Goal: Task Accomplishment & Management: Manage account settings

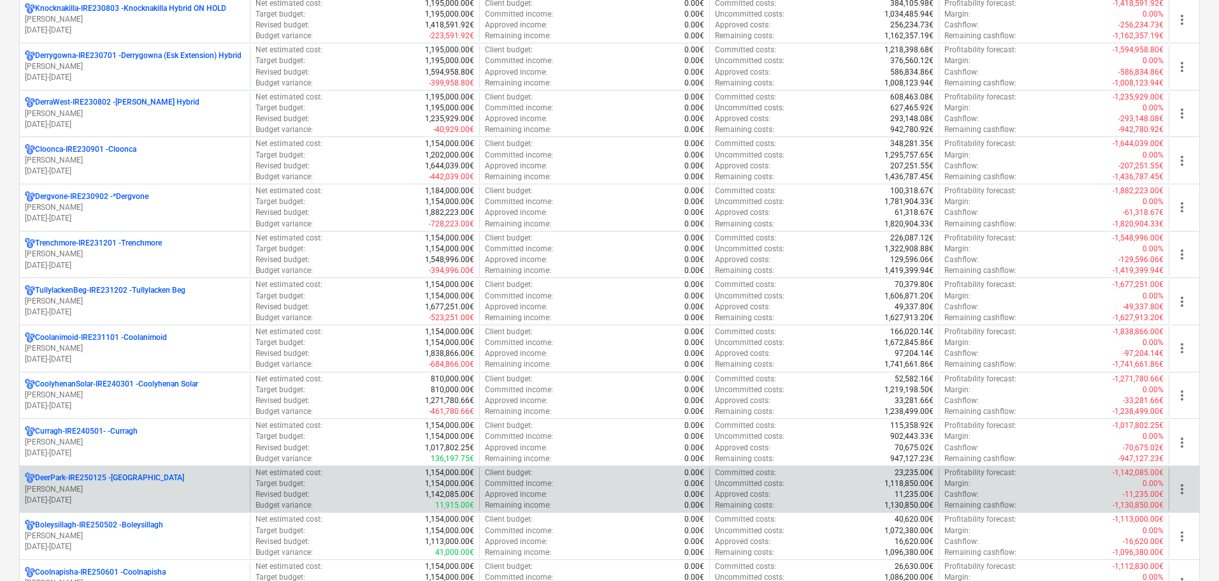
scroll to position [510, 0]
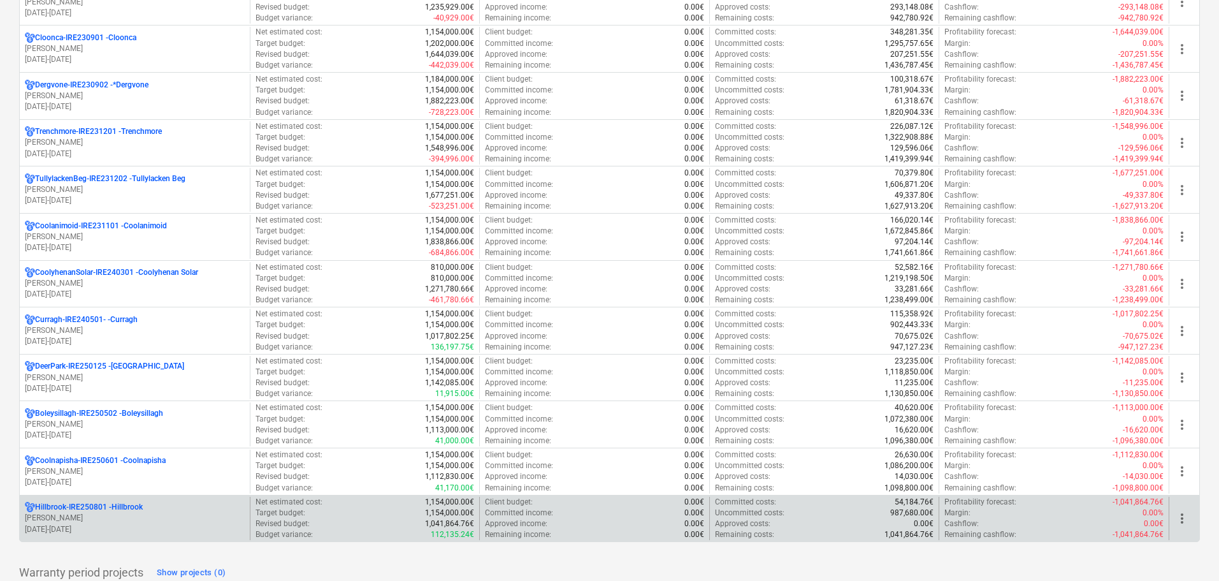
click at [122, 508] on p "Hillbrook-IRE250801 - [GEOGRAPHIC_DATA]" at bounding box center [89, 507] width 108 height 11
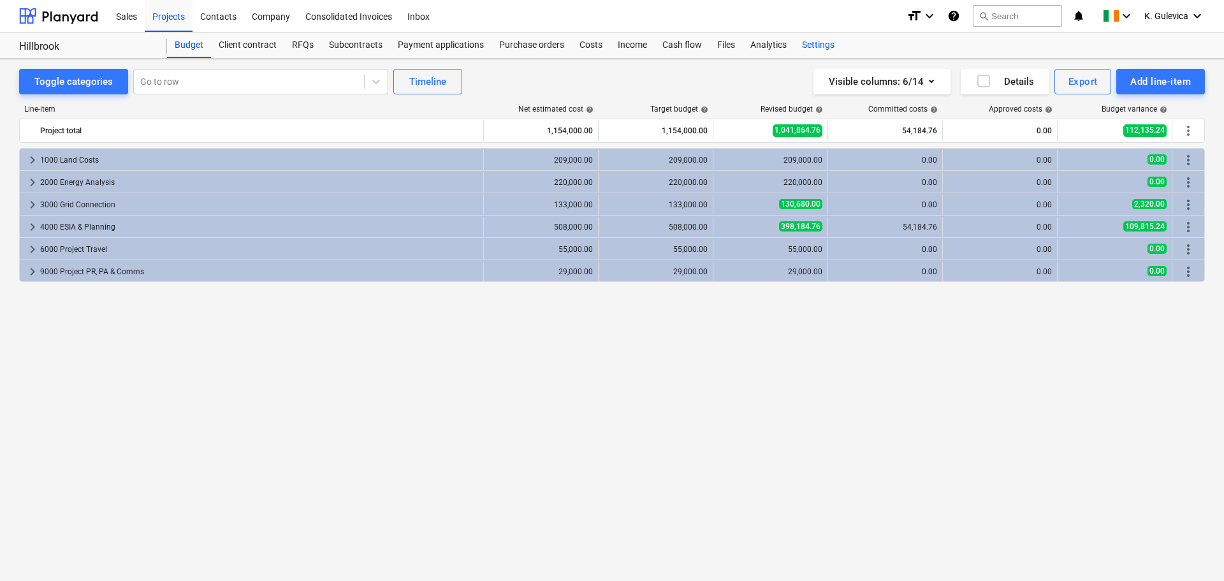
click at [817, 45] on div "Settings" at bounding box center [818, 45] width 48 height 25
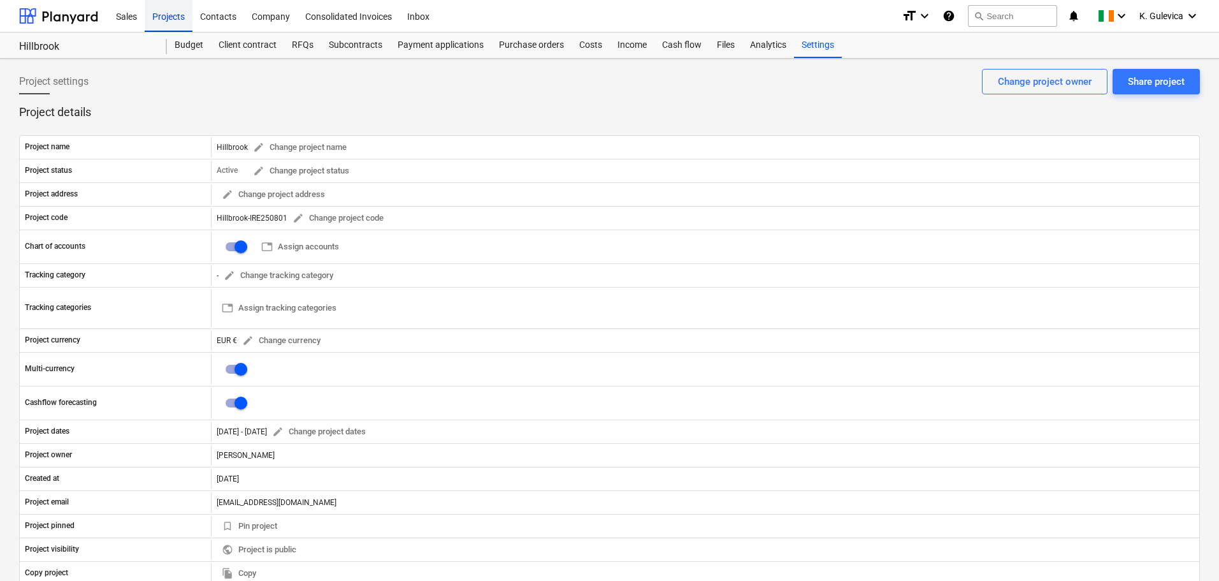
click at [170, 14] on div "Projects" at bounding box center [169, 15] width 48 height 33
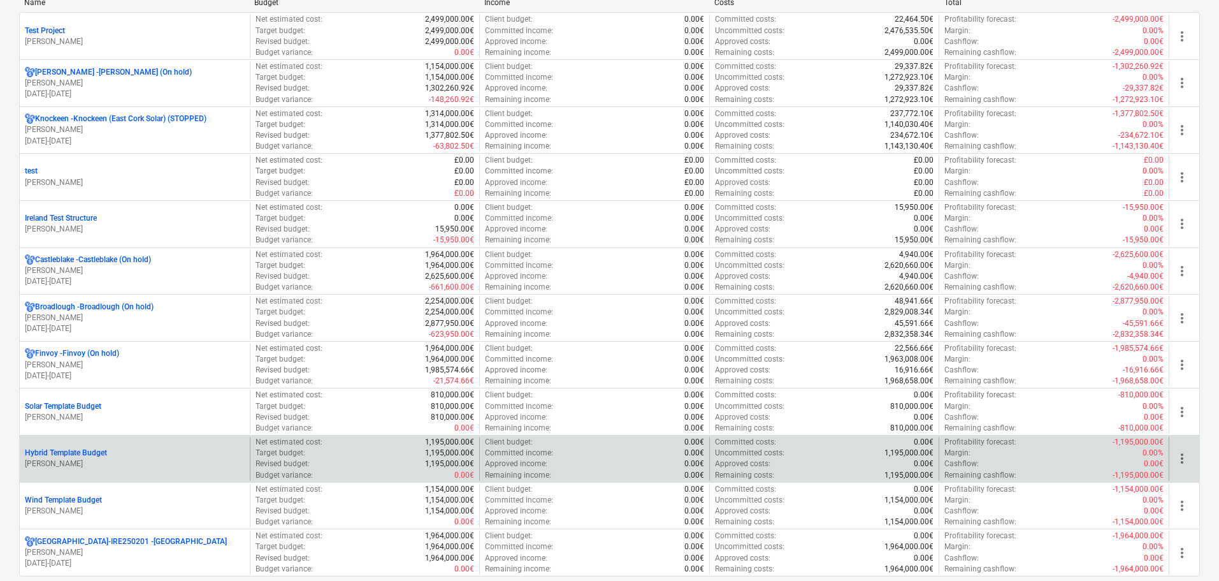
scroll to position [1245, 0]
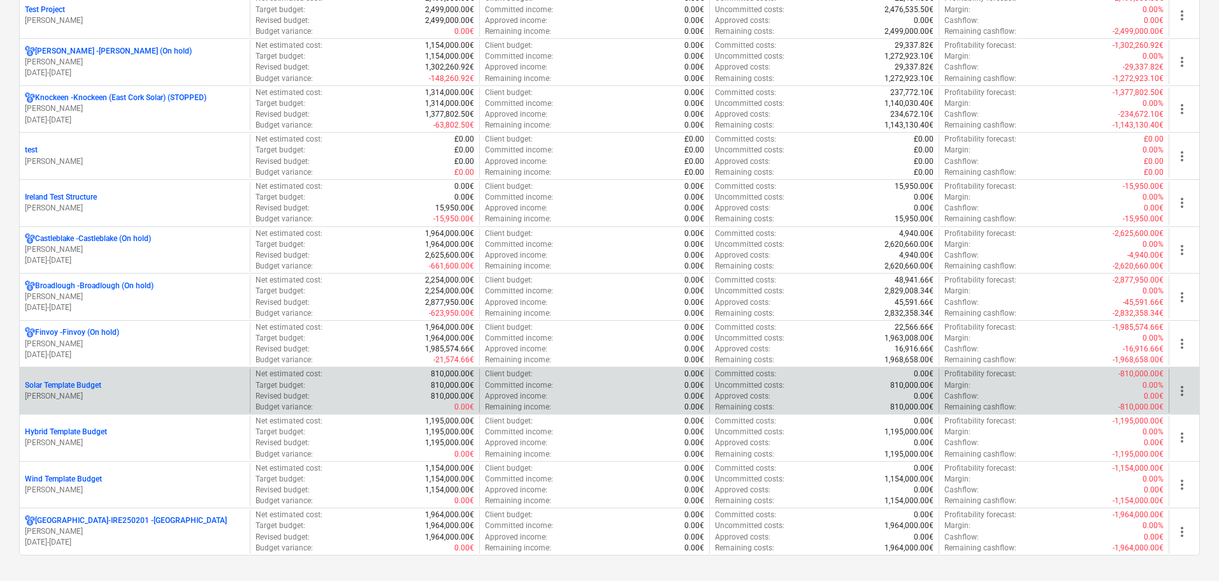
click at [91, 391] on p "[PERSON_NAME]" at bounding box center [135, 396] width 220 height 11
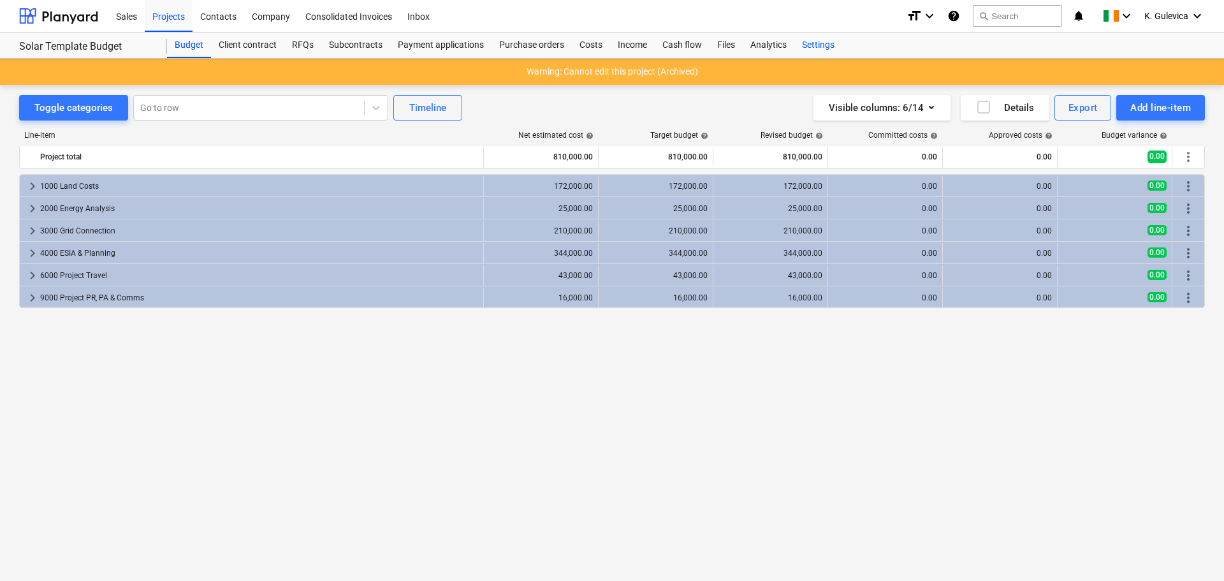
click at [804, 42] on div "Settings" at bounding box center [818, 45] width 48 height 25
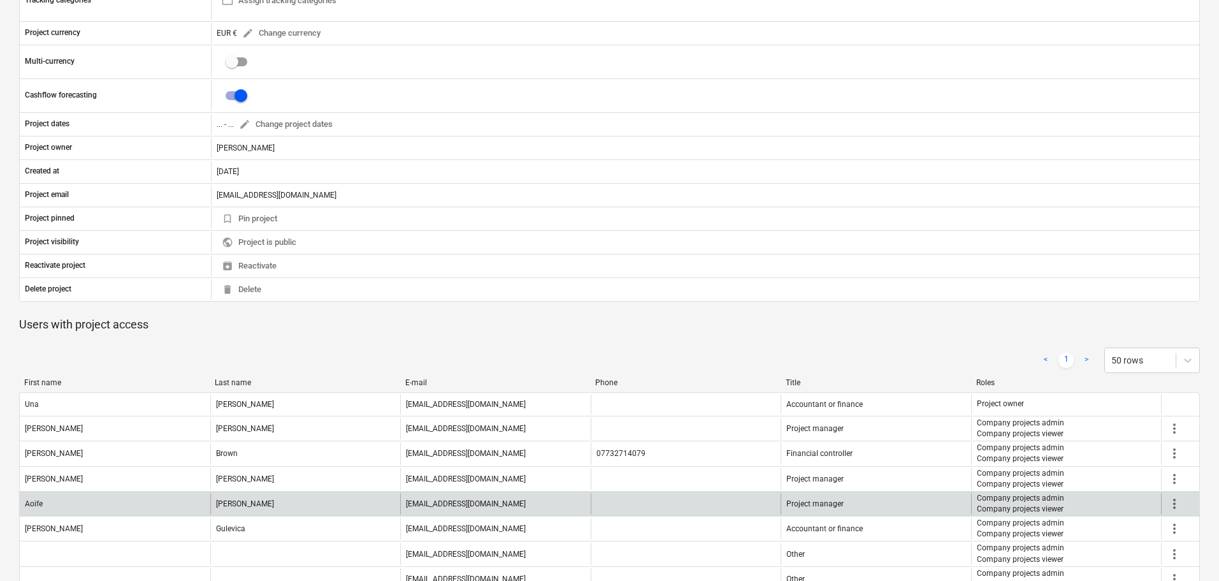
scroll to position [446, 0]
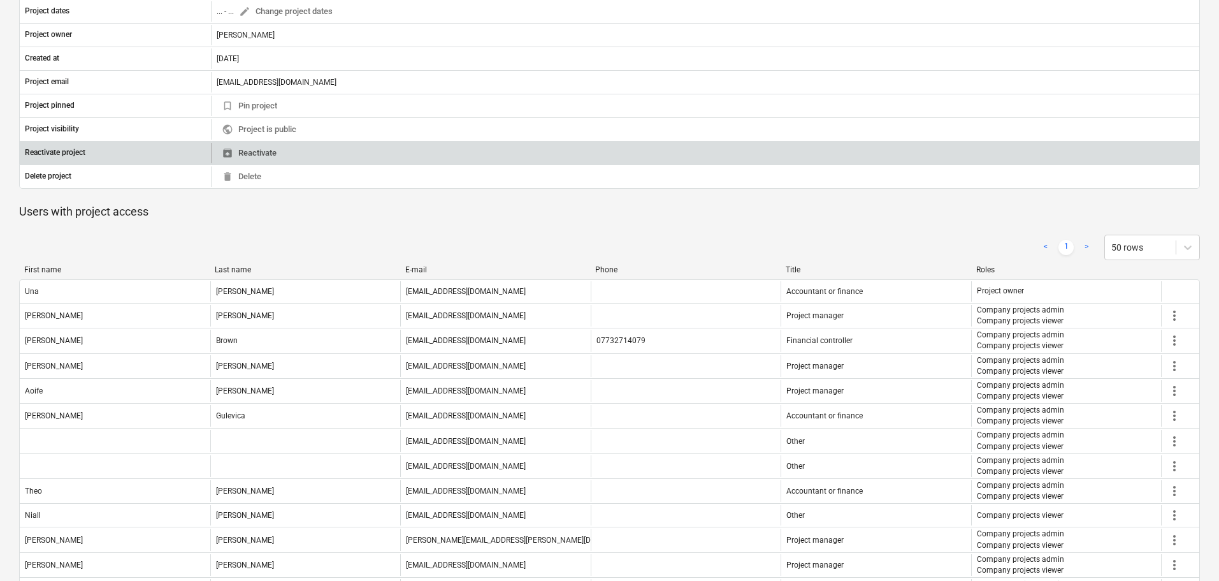
click at [261, 154] on span "unarchive Reactivate" at bounding box center [249, 153] width 55 height 15
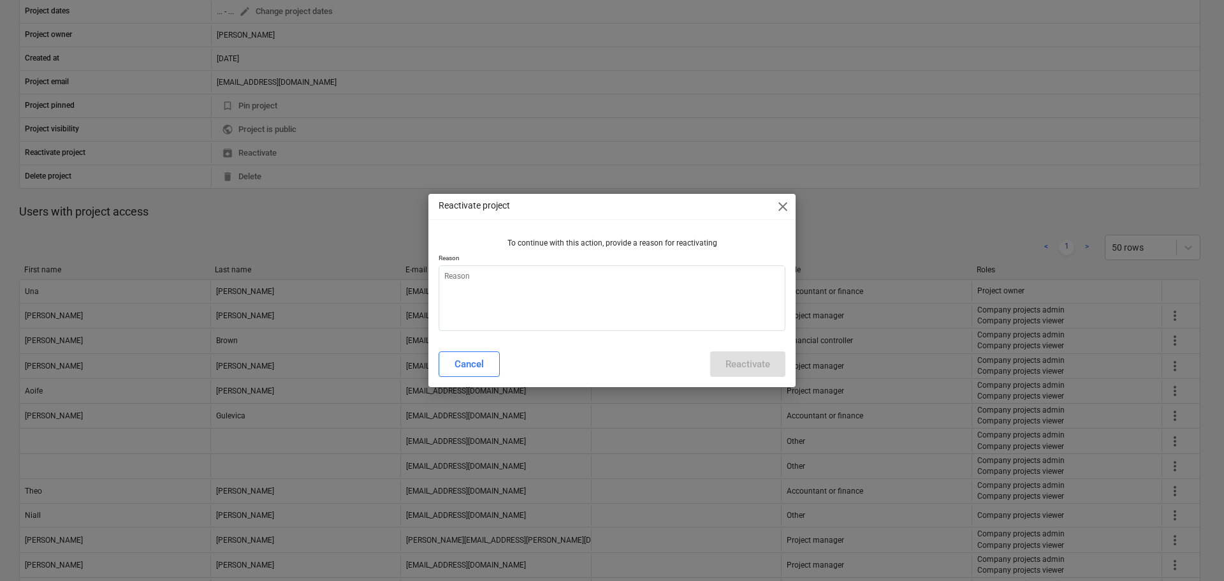
type textarea "x"
click at [525, 292] on textarea at bounding box center [612, 298] width 347 height 66
type textarea "T"
type textarea "x"
type textarea "Te"
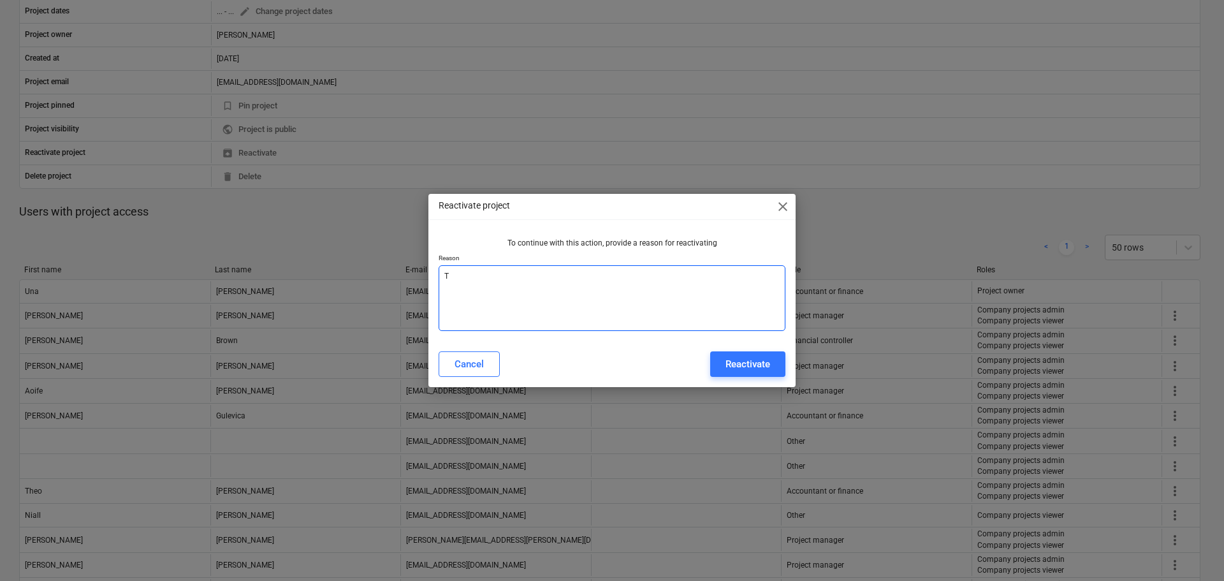
type textarea "x"
type textarea "Tes"
type textarea "x"
type textarea "Test"
type textarea "x"
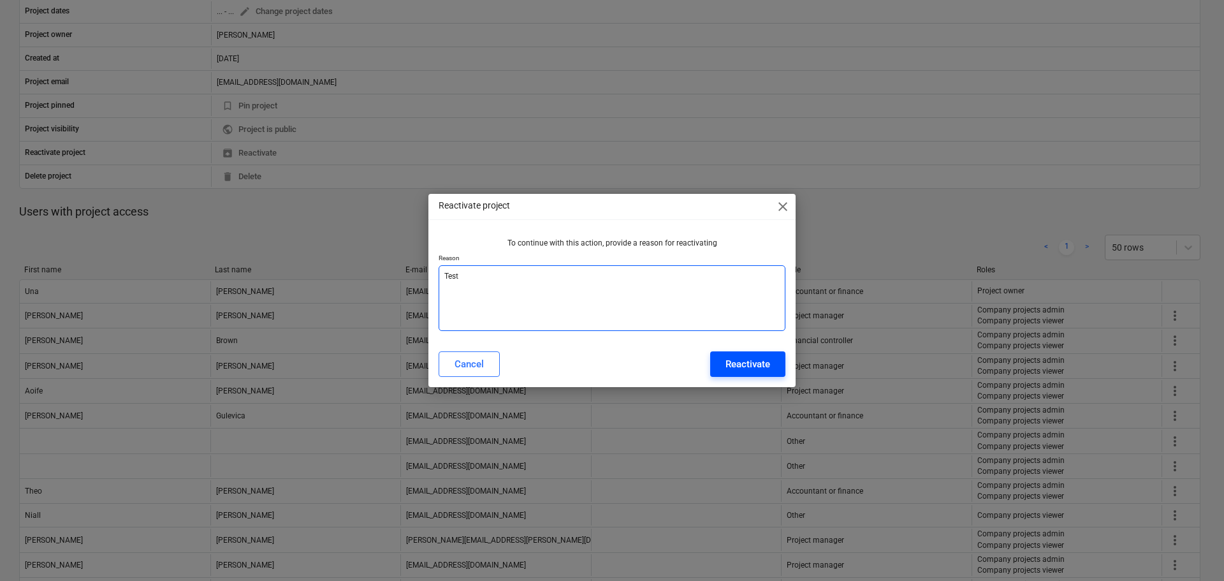
type textarea "Test"
click at [771, 363] on button "Reactivate" at bounding box center [747, 363] width 75 height 25
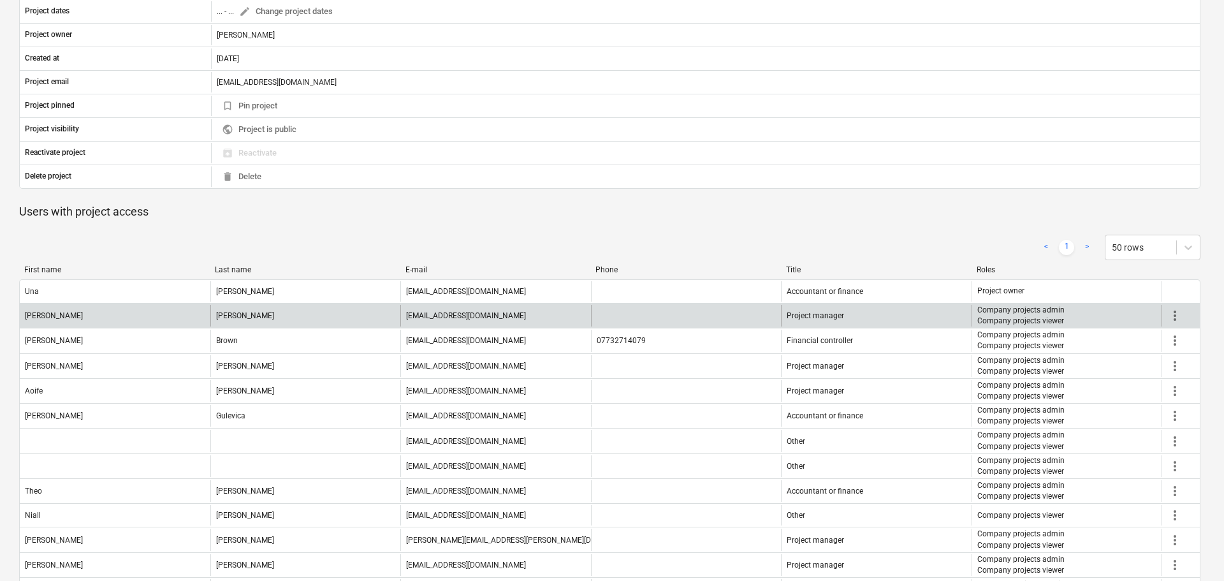
type textarea "x"
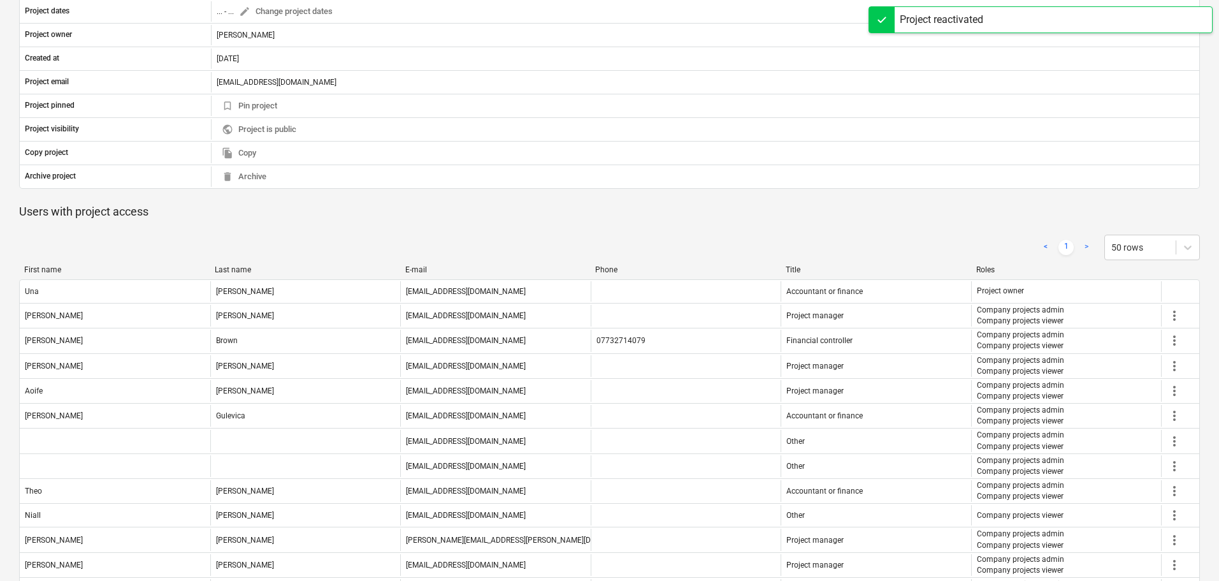
scroll to position [0, 0]
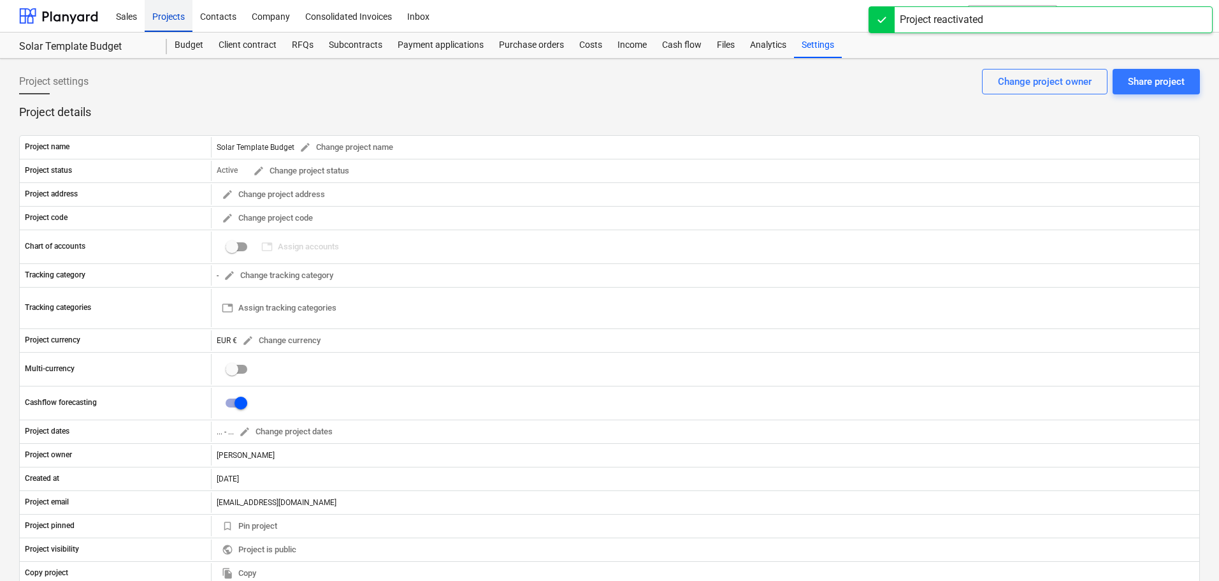
click at [161, 15] on div "Projects" at bounding box center [169, 15] width 48 height 33
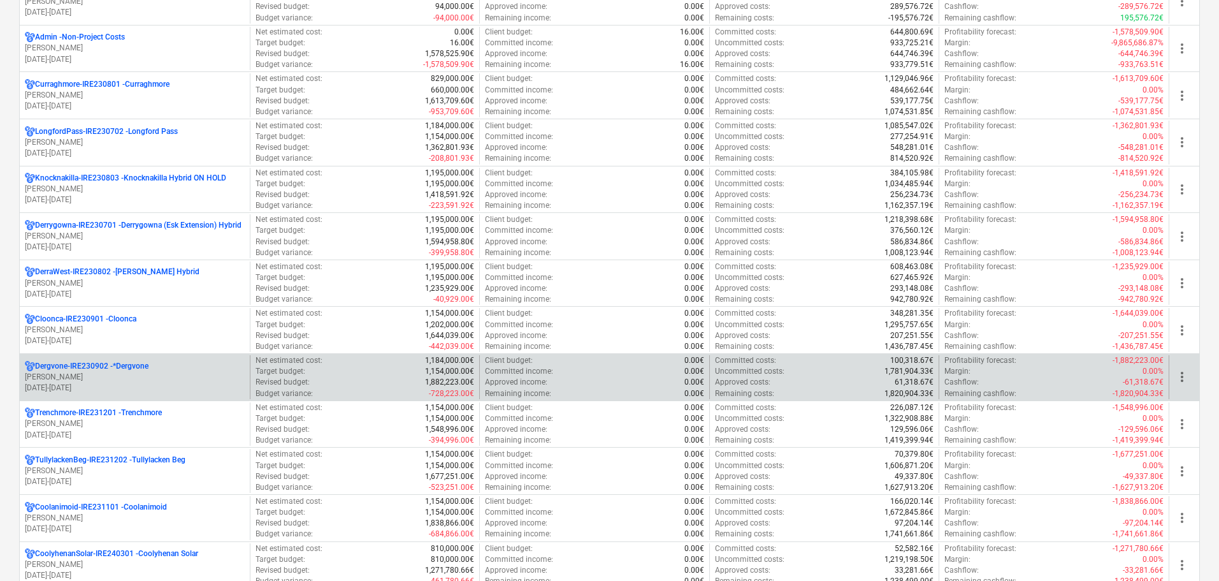
scroll to position [510, 0]
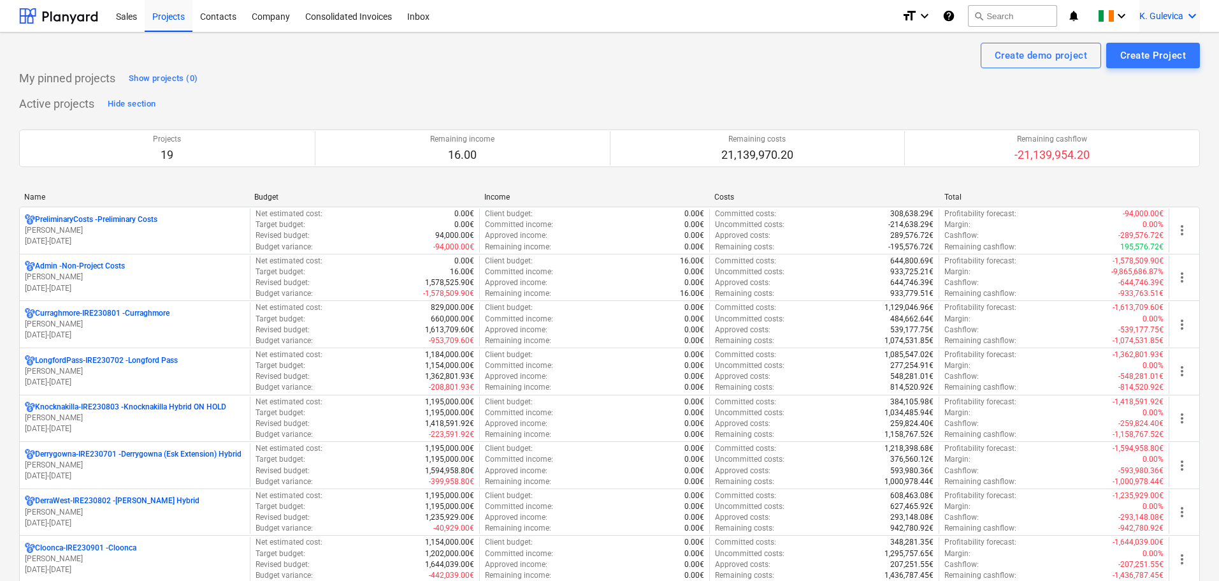
click at [1174, 11] on span "K. Gulevica" at bounding box center [1162, 16] width 44 height 10
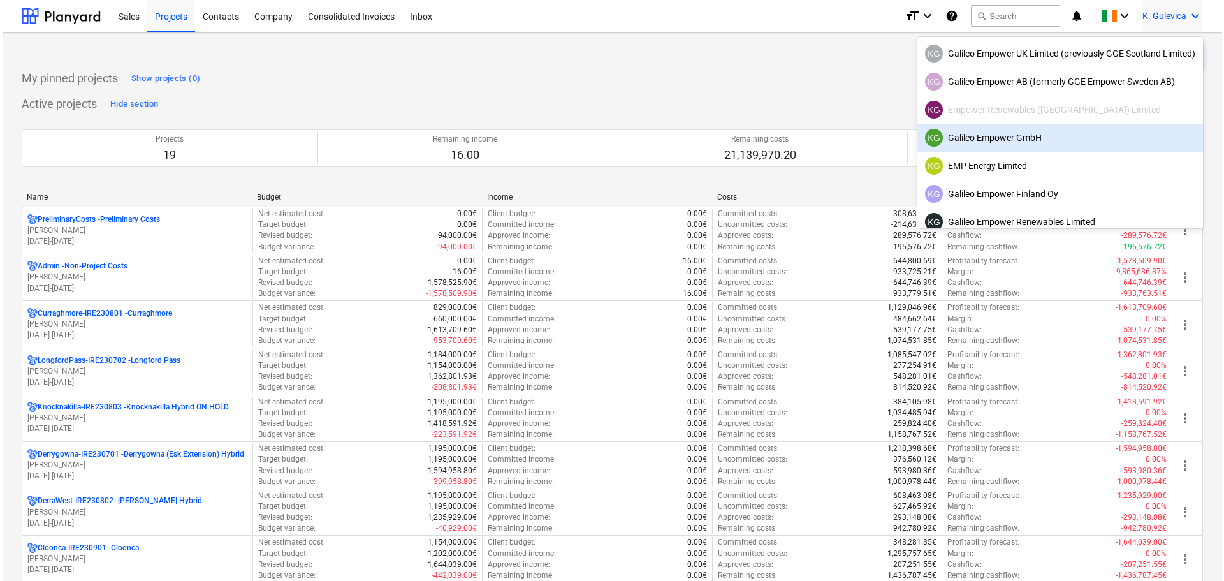
scroll to position [80, 0]
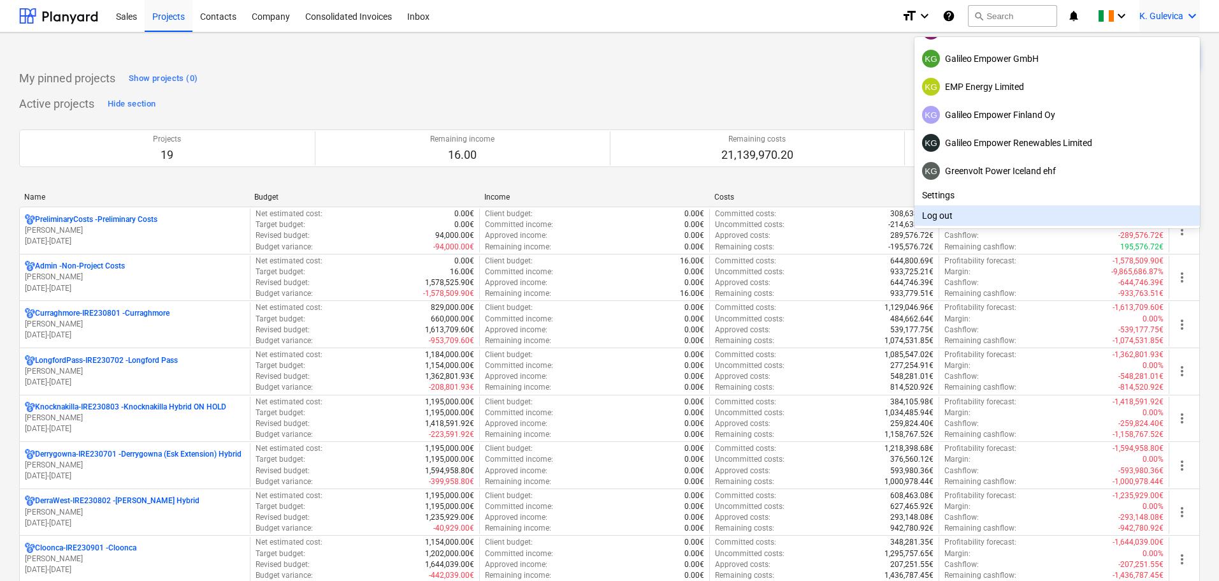
click at [977, 210] on div "Log out" at bounding box center [1058, 215] width 286 height 20
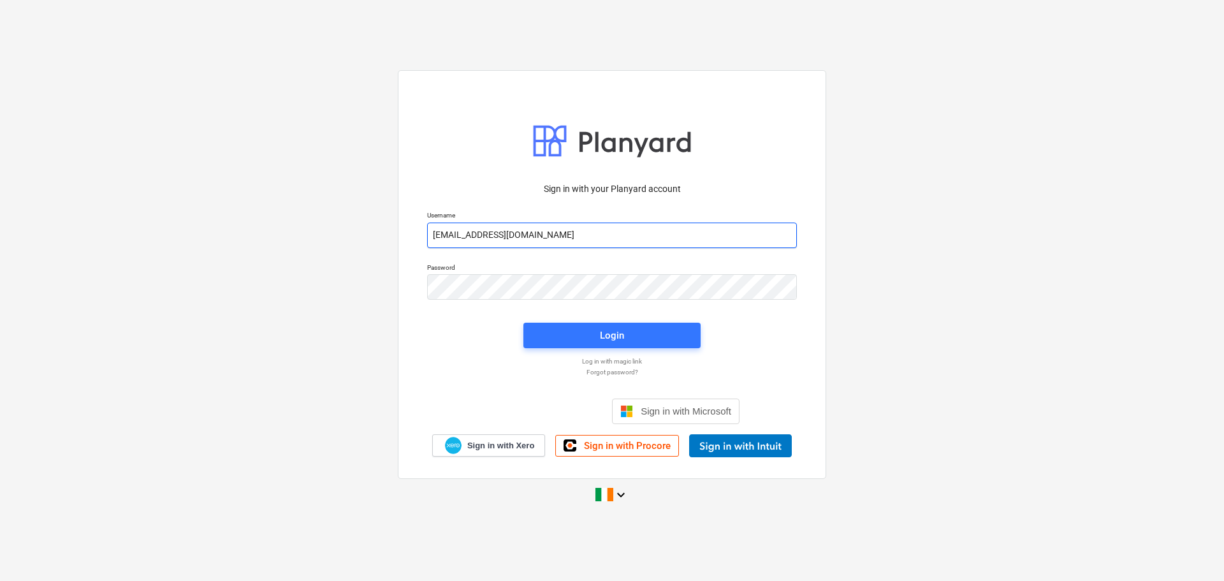
click at [560, 235] on input "[EMAIL_ADDRESS][DOMAIN_NAME]" at bounding box center [612, 234] width 370 height 25
click at [532, 228] on input "[EMAIL_ADDRESS][DOMAIN_NAME]" at bounding box center [612, 234] width 370 height 25
type input "[EMAIL_ADDRESS][DOMAIN_NAME]"
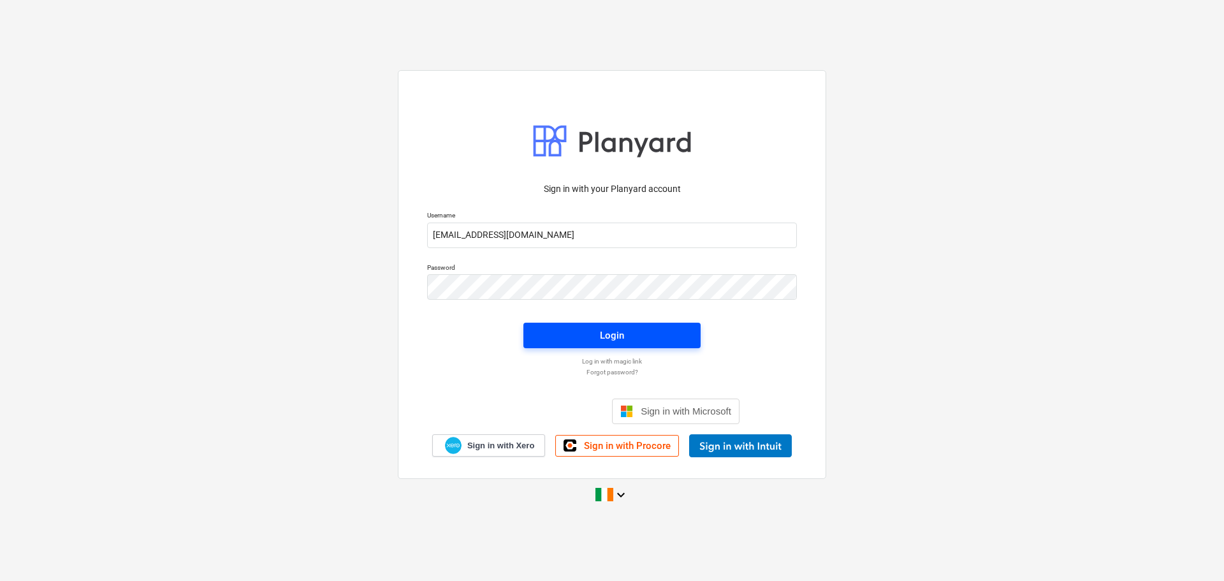
click at [604, 335] on div "Login" at bounding box center [612, 335] width 24 height 17
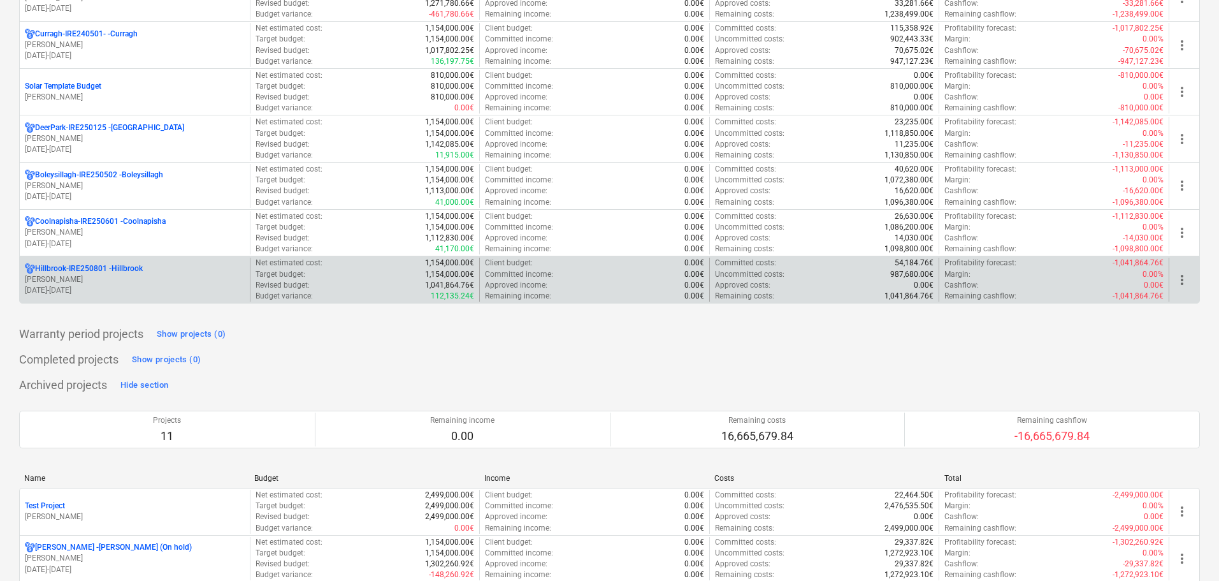
scroll to position [765, 0]
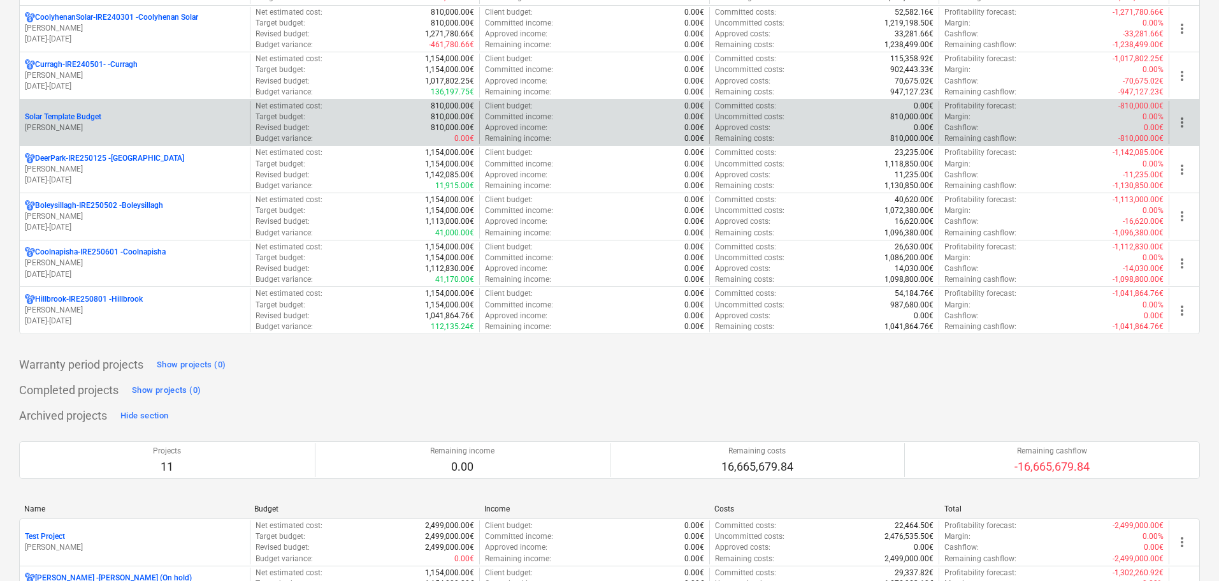
click at [117, 115] on div "Solar Template Budget" at bounding box center [135, 117] width 220 height 11
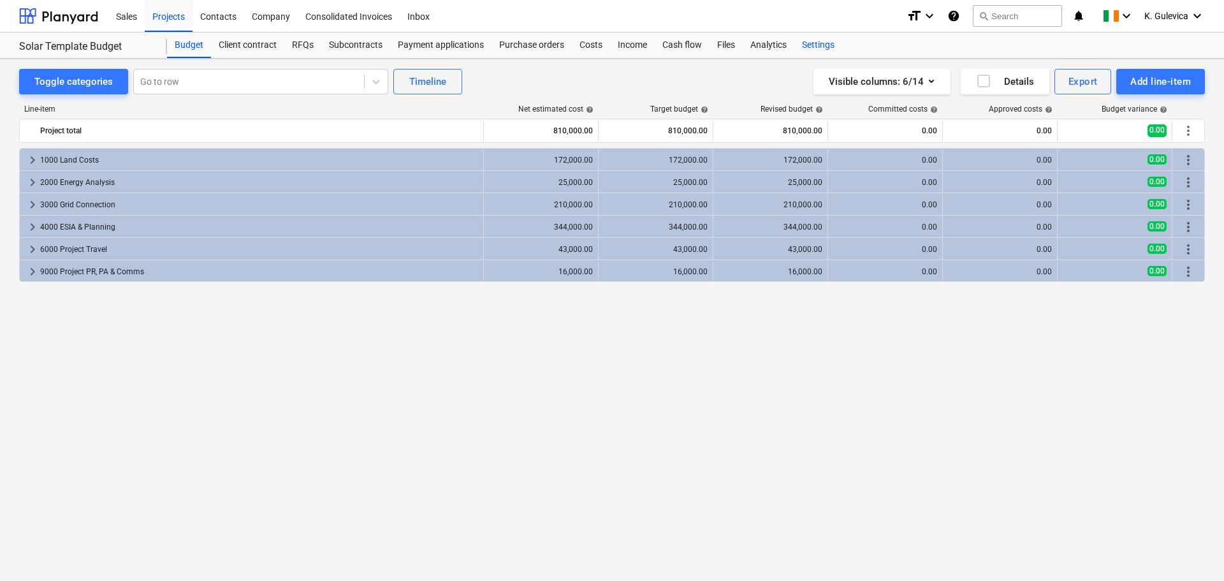
click at [808, 46] on div "Settings" at bounding box center [818, 45] width 48 height 25
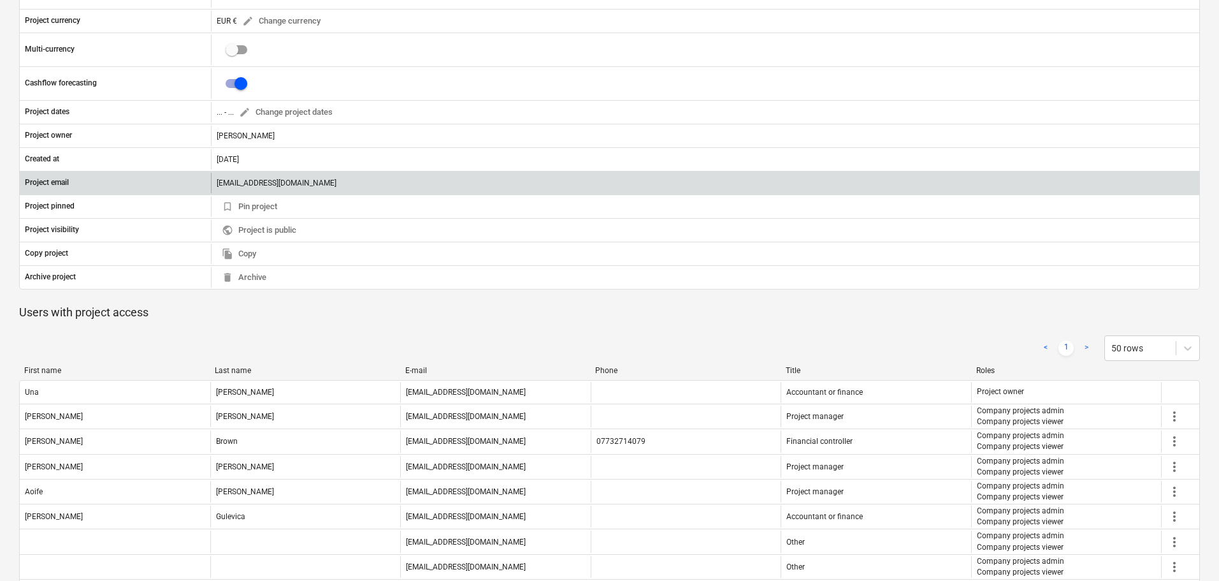
scroll to position [319, 0]
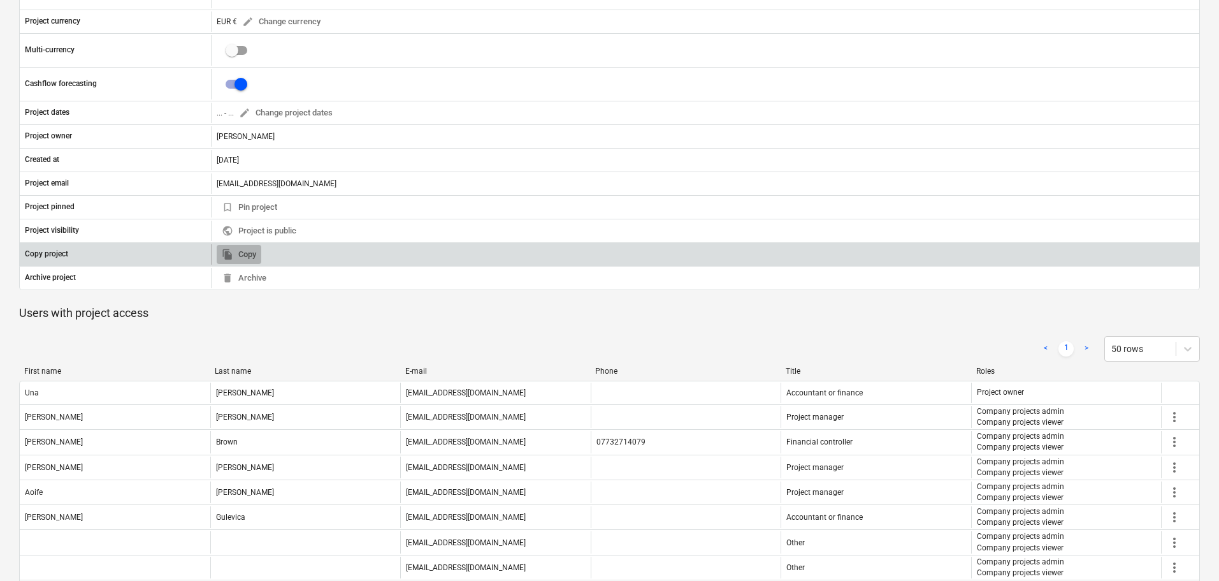
click at [252, 252] on span "file_copy Copy" at bounding box center [239, 254] width 34 height 15
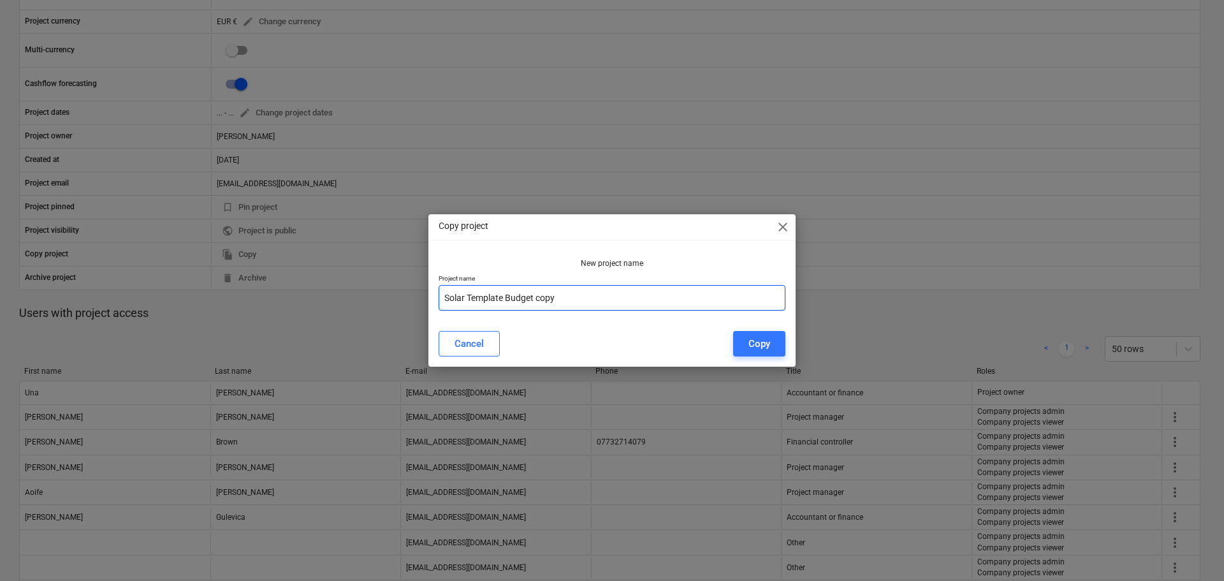
drag, startPoint x: 564, startPoint y: 297, endPoint x: 482, endPoint y: 293, distance: 82.3
click at [421, 293] on div "Copy project close New project name Project name Solar Template Budget copy Can…" at bounding box center [612, 290] width 1224 height 581
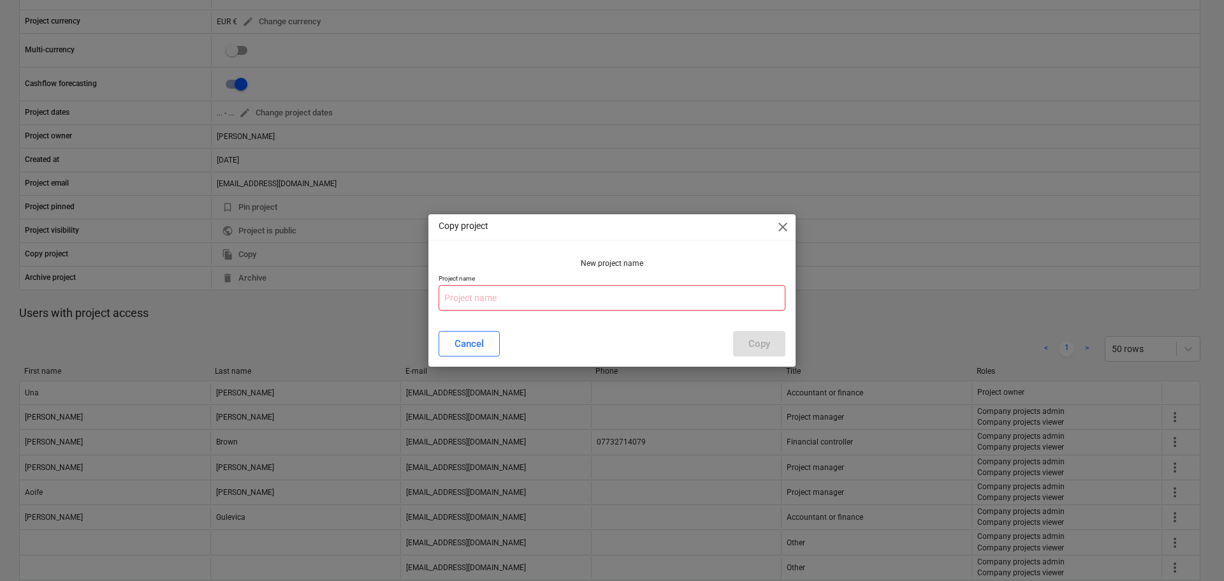
click at [465, 298] on input "text" at bounding box center [612, 297] width 347 height 25
paste input "Killaruggle Solar"
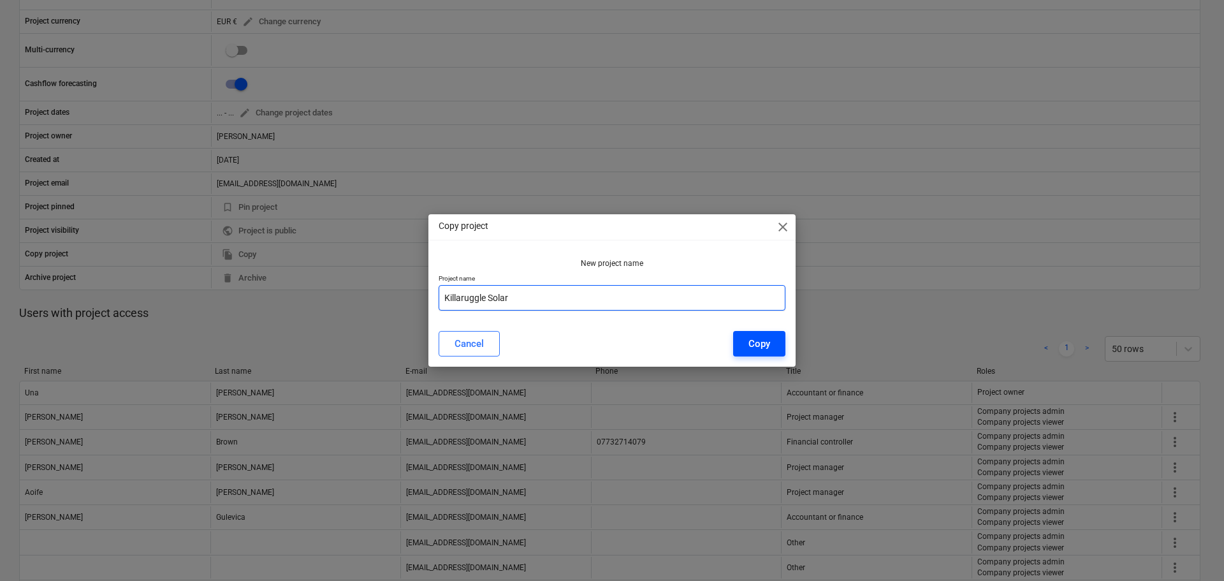
type input "Killaruggle Solar"
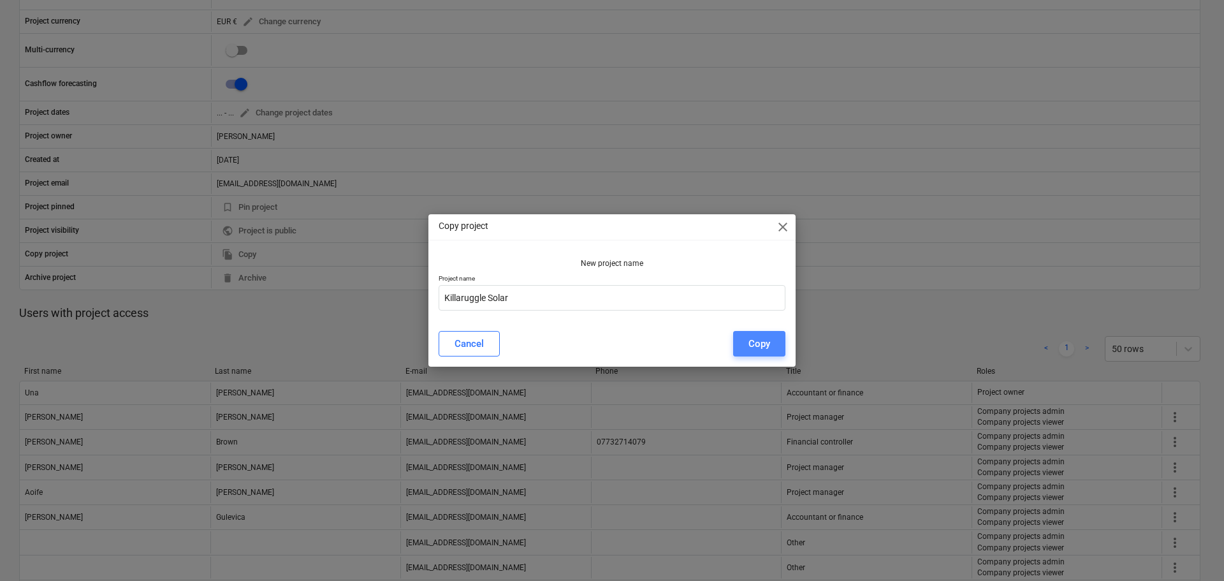
click at [759, 343] on div "Copy" at bounding box center [759, 343] width 22 height 17
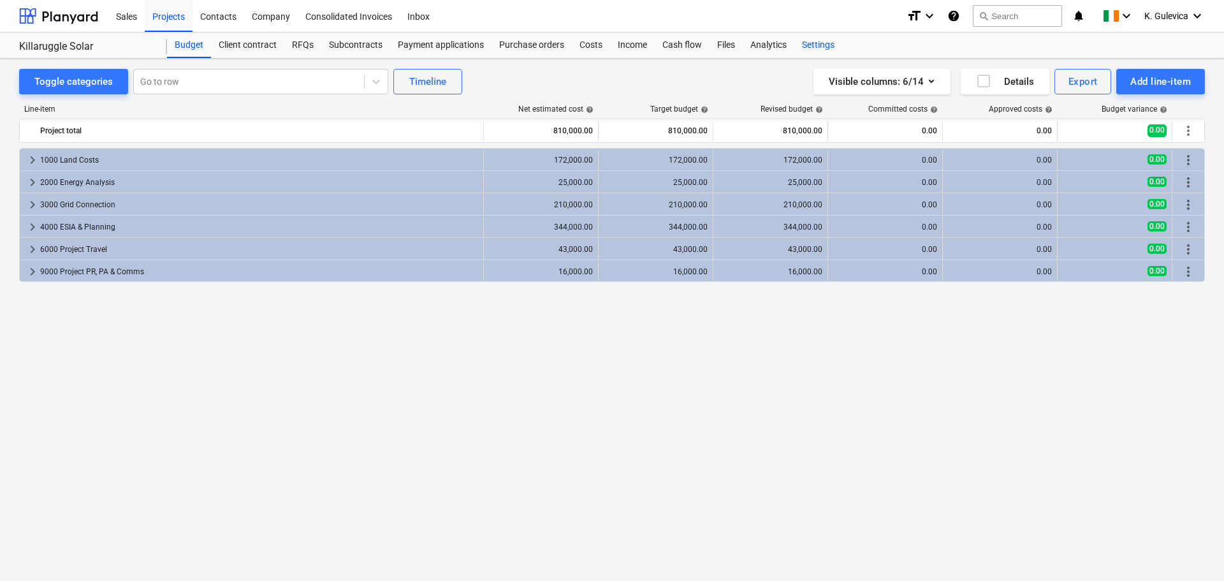
click at [802, 47] on div "Settings" at bounding box center [818, 45] width 48 height 25
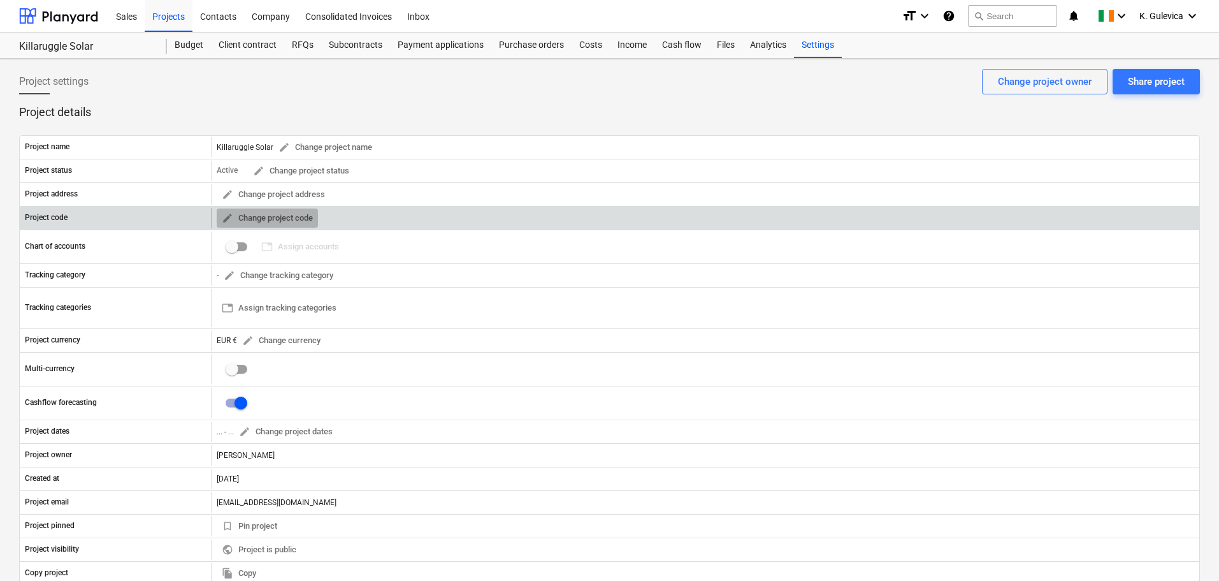
click at [225, 217] on span "edit" at bounding box center [227, 217] width 11 height 11
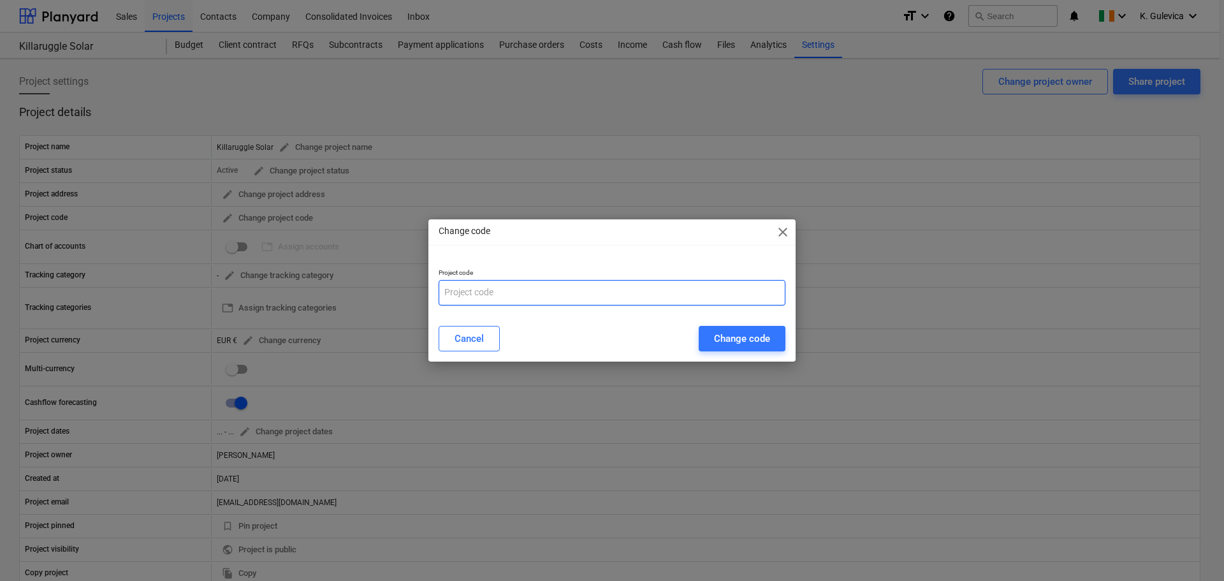
click at [477, 293] on input "text" at bounding box center [612, 292] width 347 height 25
paste input "Killaruggle Solar"
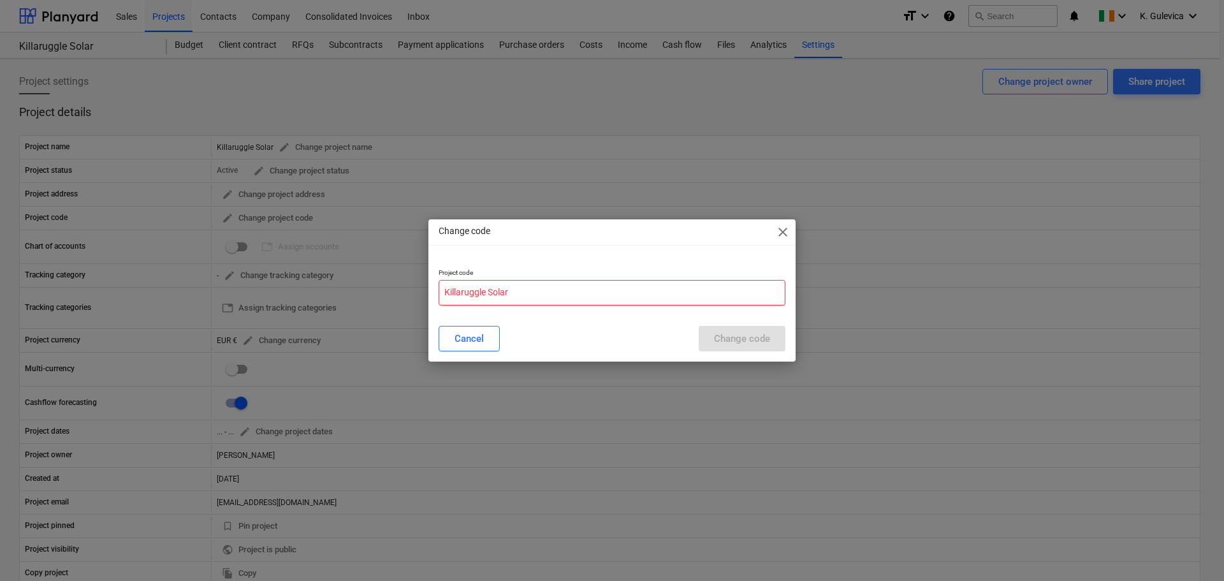
click at [488, 294] on input "Killaruggle Solar" at bounding box center [612, 292] width 347 height 25
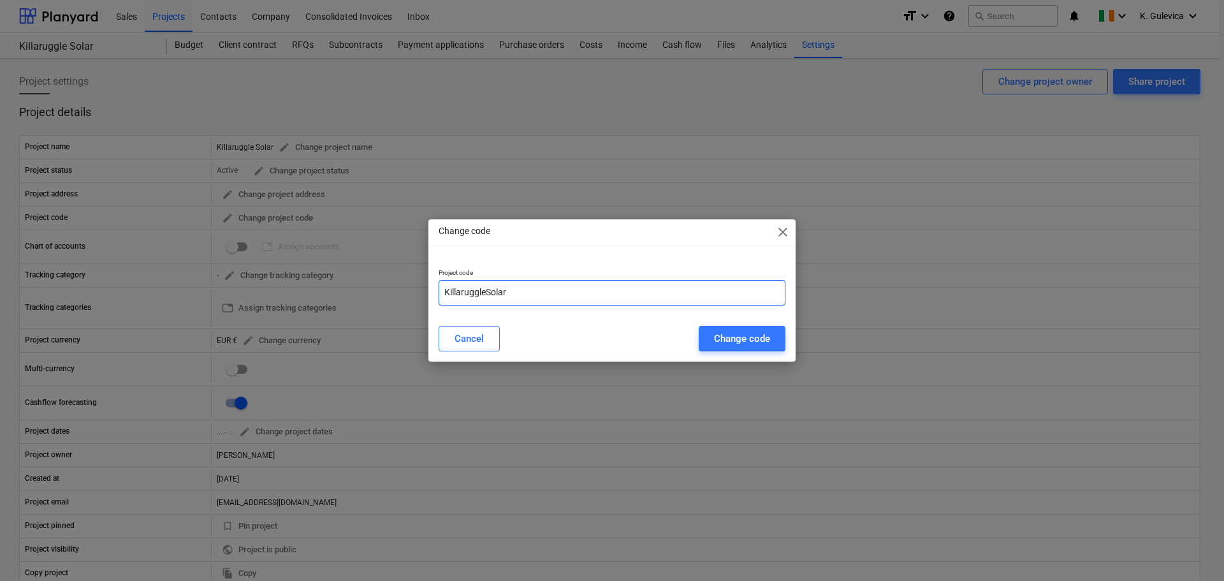
click at [526, 288] on input "KillaruggleSolar" at bounding box center [612, 292] width 347 height 25
click at [535, 292] on input "KillaruggleSolar-" at bounding box center [612, 292] width 347 height 25
paste input "IRE250922"
type input "KillaruggleSolar-IRE250922"
click at [739, 338] on div "Change code" at bounding box center [742, 338] width 56 height 17
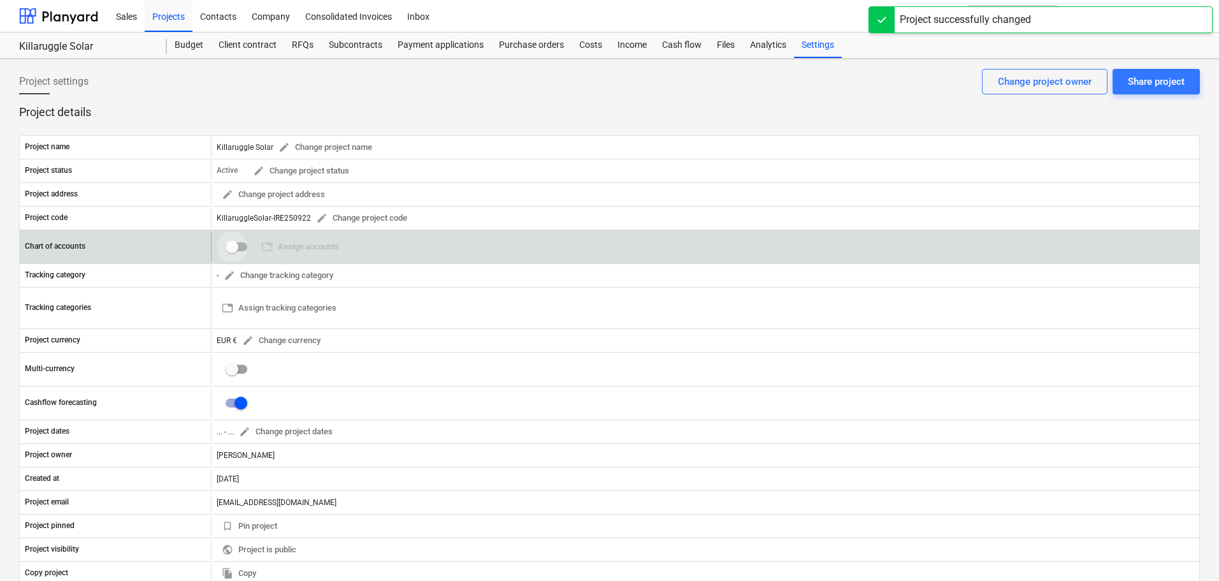
click at [231, 248] on input "checkbox" at bounding box center [232, 246] width 31 height 31
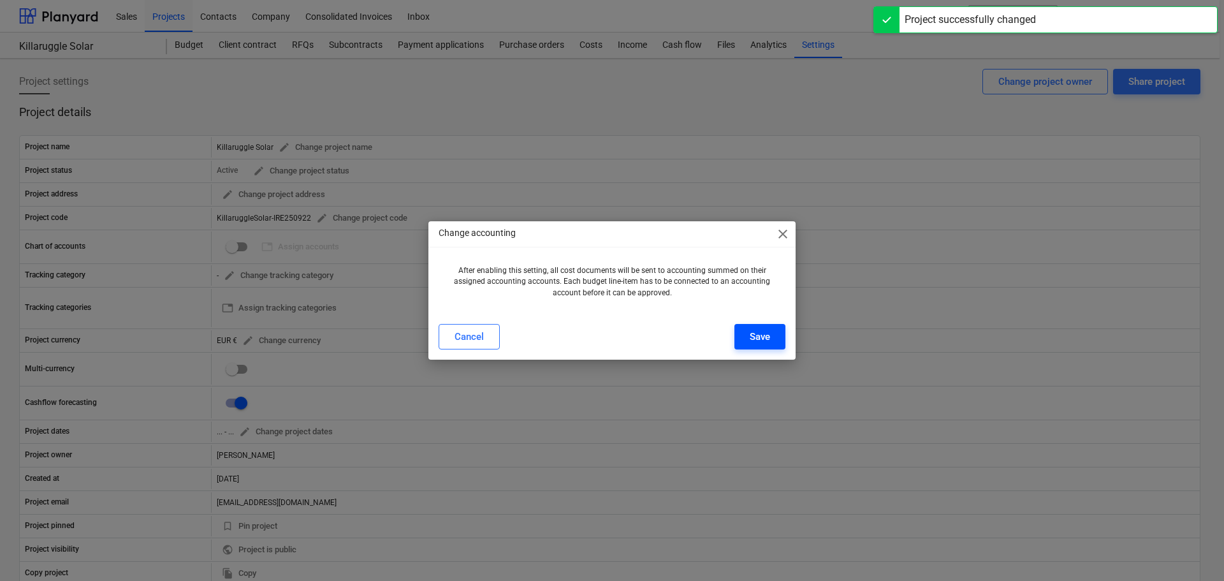
click at [754, 332] on div "Save" at bounding box center [760, 336] width 20 height 17
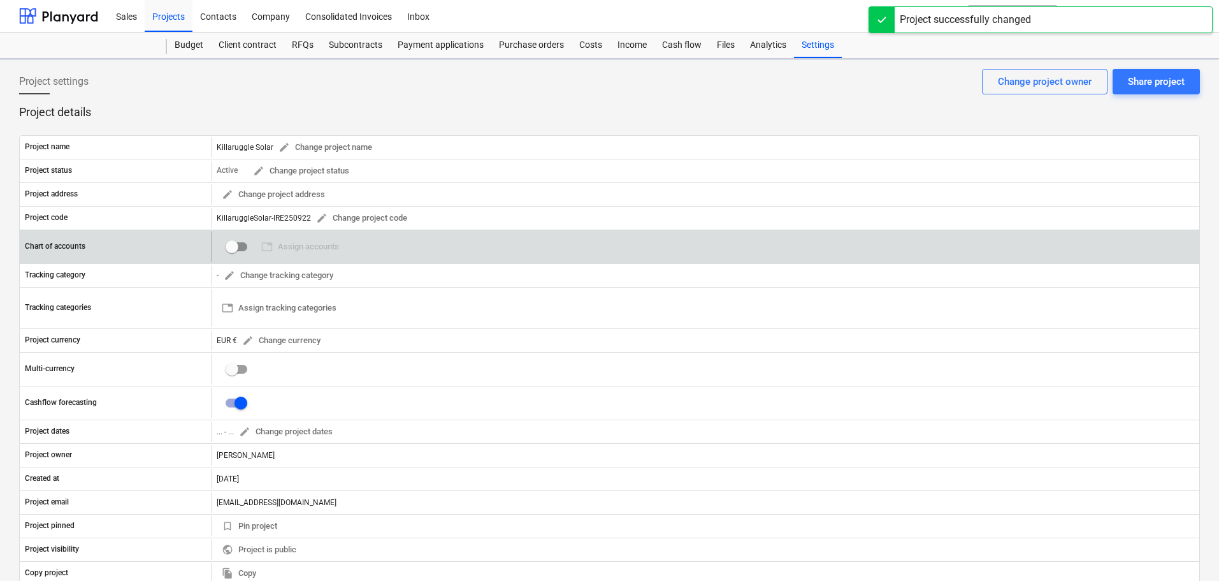
checkbox input "true"
click at [300, 247] on span "table Assign accounts" at bounding box center [300, 247] width 78 height 15
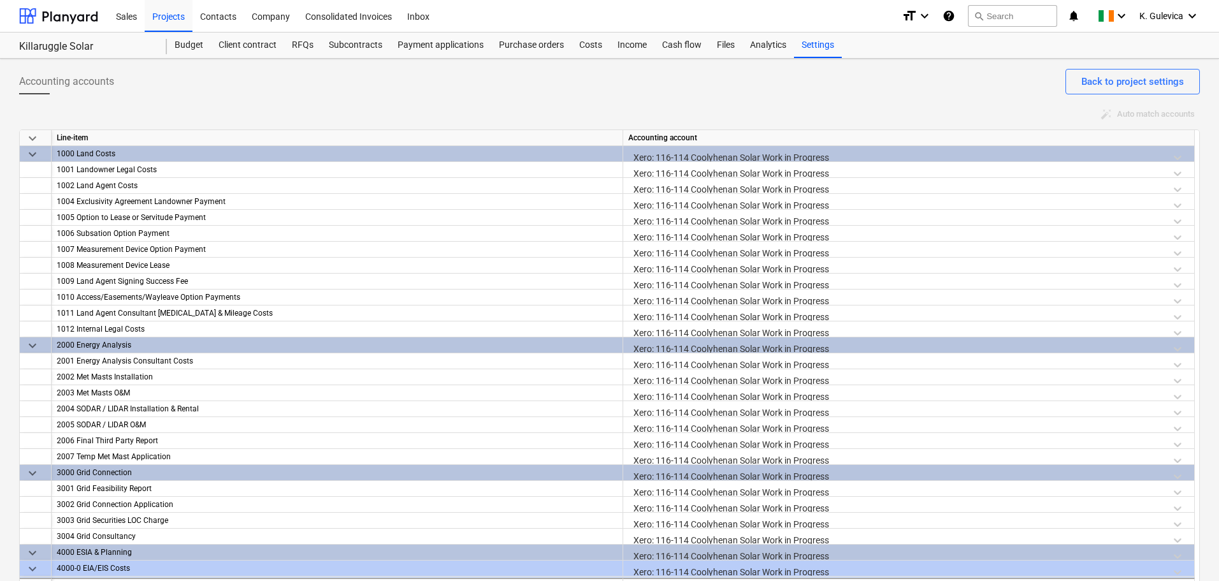
drag, startPoint x: 1200, startPoint y: 182, endPoint x: 1204, endPoint y: 440, distance: 257.6
click at [1204, 440] on div "Accounting accounts Back to project settings auto_fix_high Auto match accounts …" at bounding box center [609, 332] width 1219 height 546
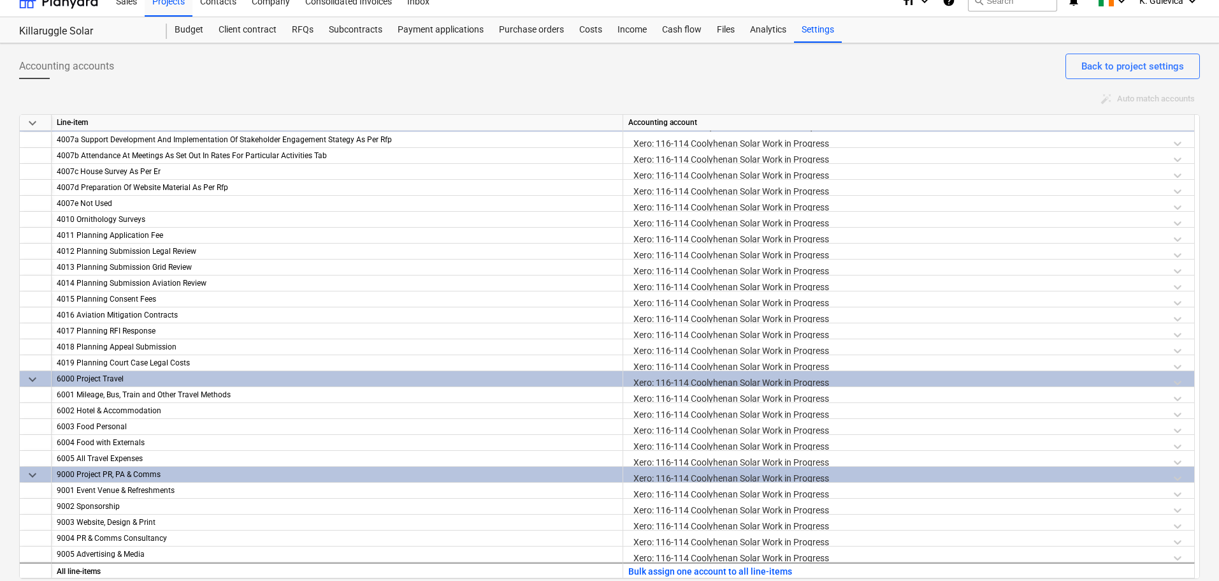
scroll to position [24, 0]
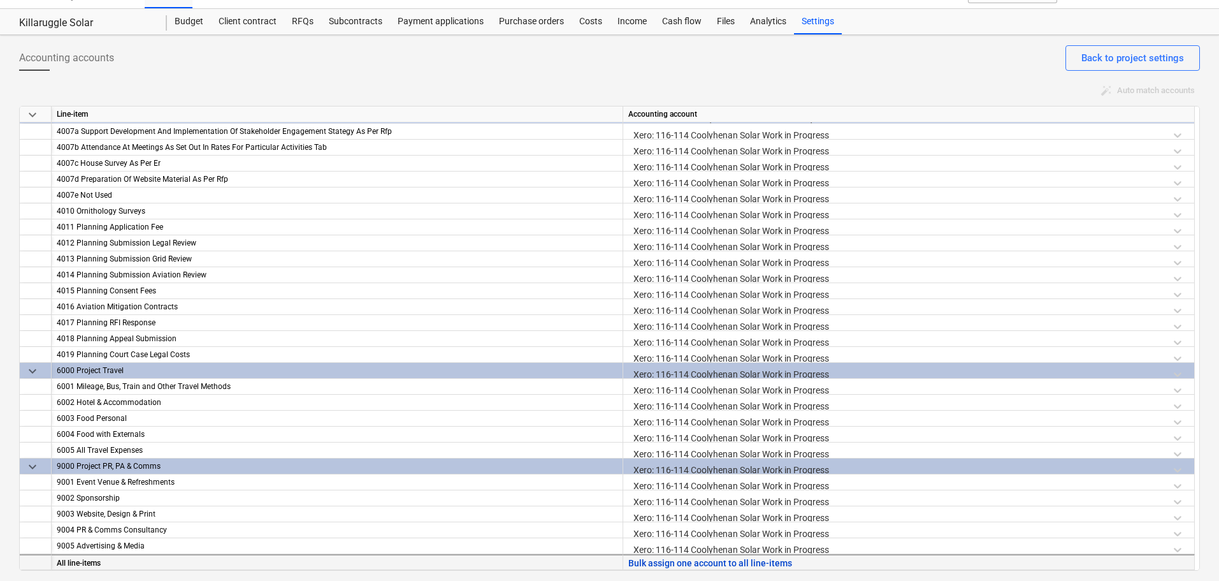
click at [669, 560] on button "Bulk assign one account to all line-items" at bounding box center [711, 563] width 164 height 16
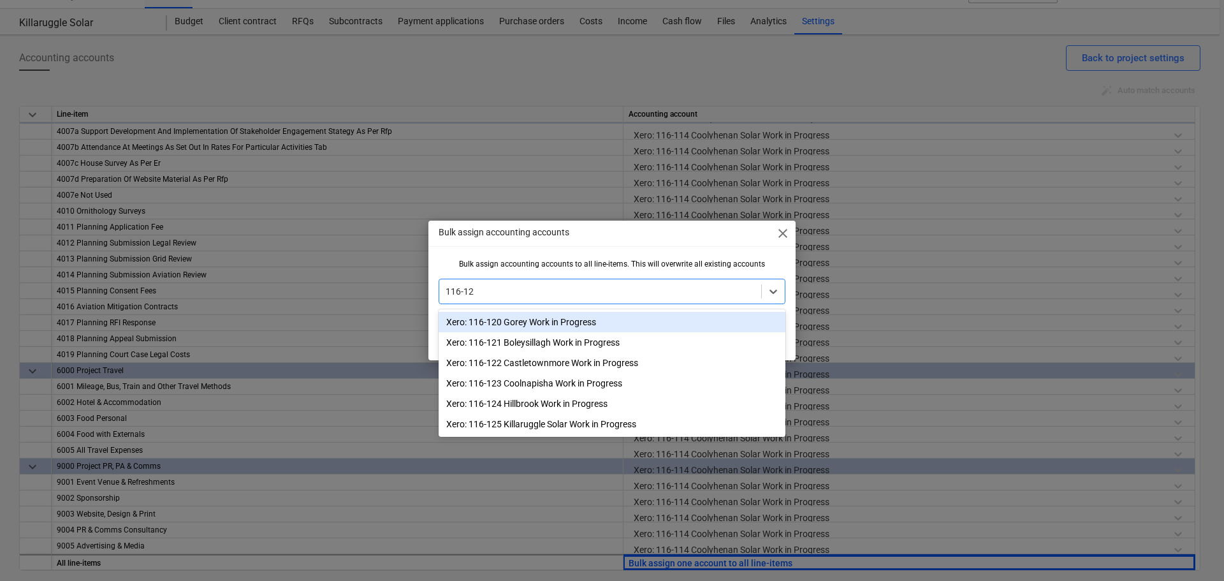
type input "116-125"
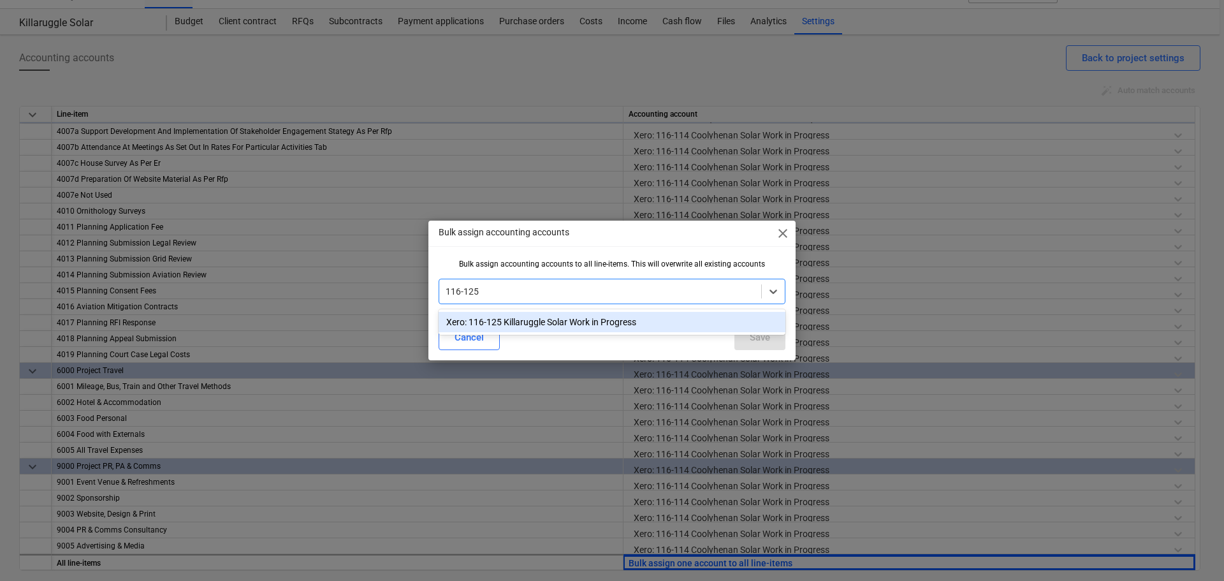
click at [549, 321] on div "Xero: 116-125 Killaruggle Solar Work in Progress" at bounding box center [612, 322] width 347 height 20
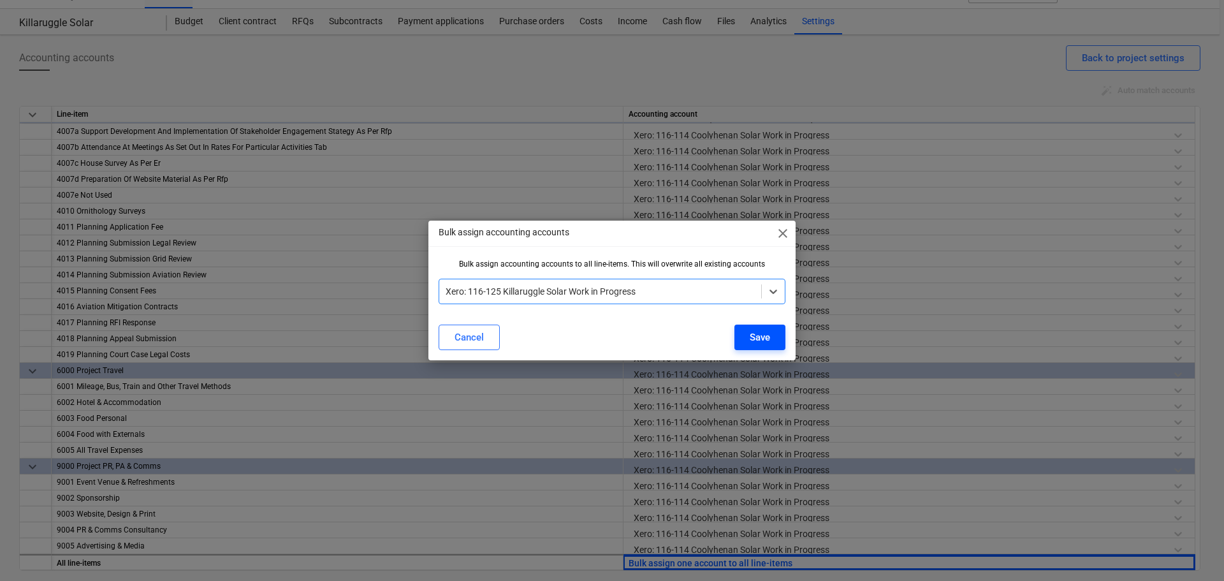
click at [764, 336] on div "Save" at bounding box center [760, 337] width 20 height 17
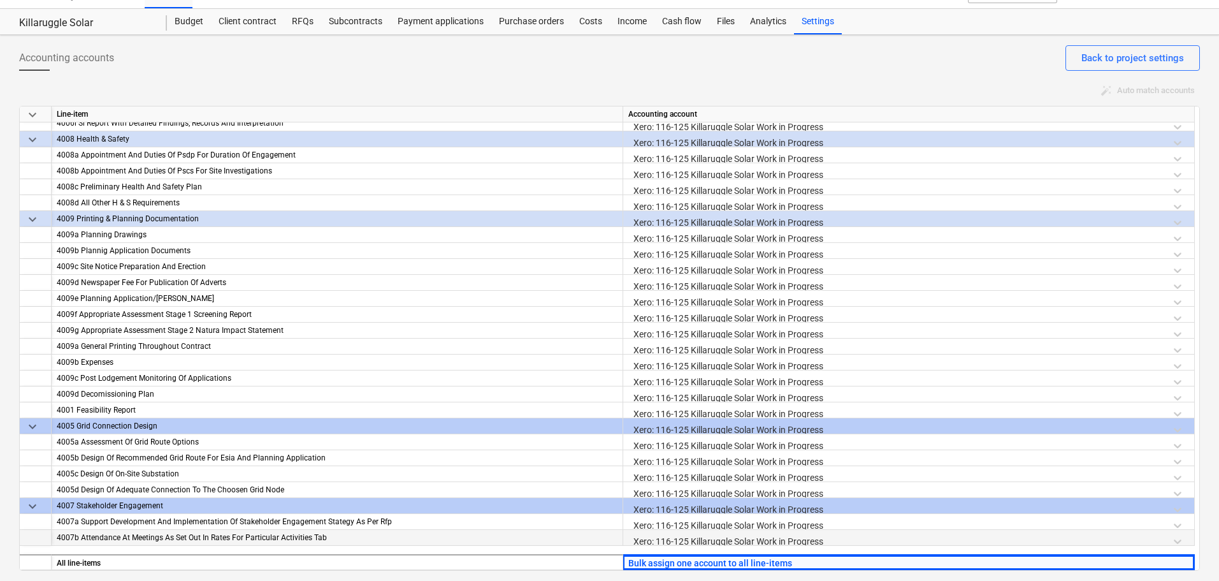
scroll to position [1035, 0]
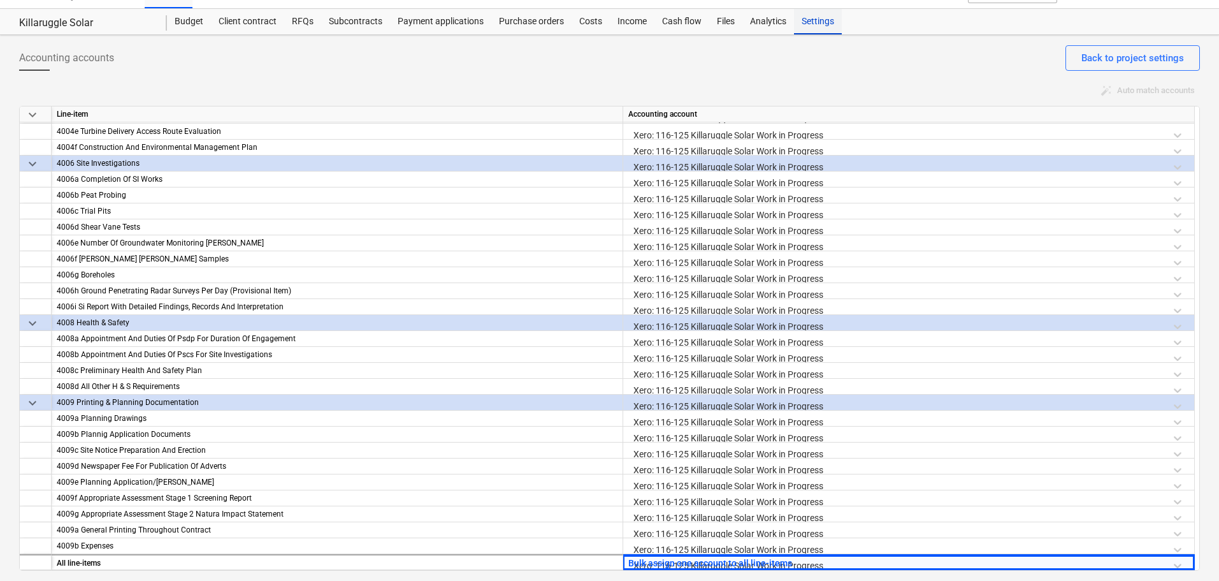
click at [802, 24] on div "Settings" at bounding box center [818, 21] width 48 height 25
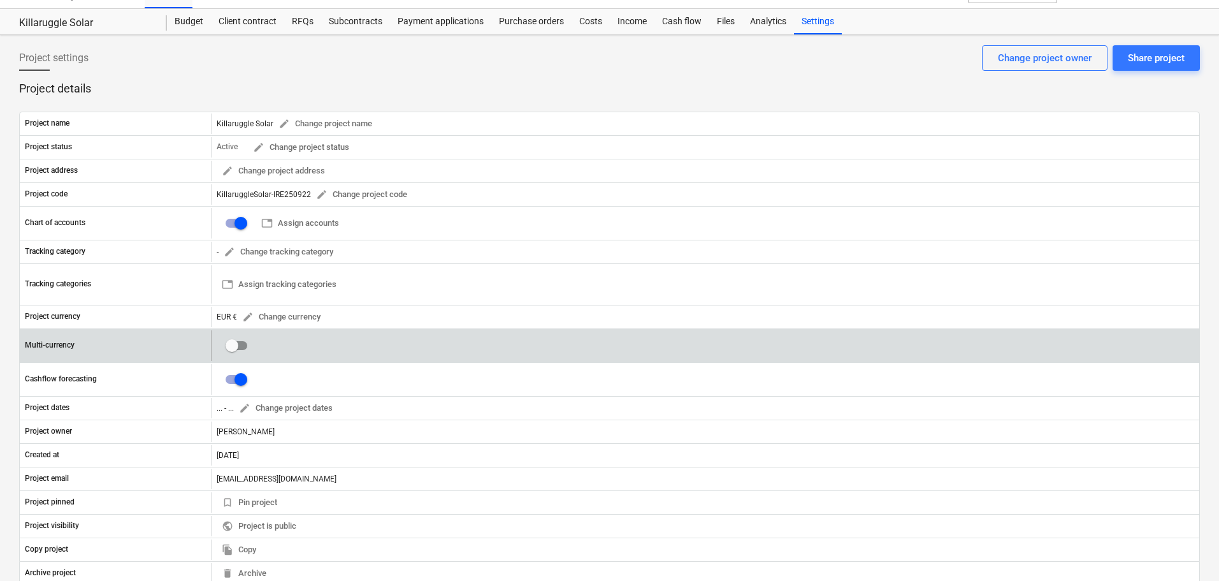
click at [226, 343] on input "checkbox" at bounding box center [232, 345] width 31 height 31
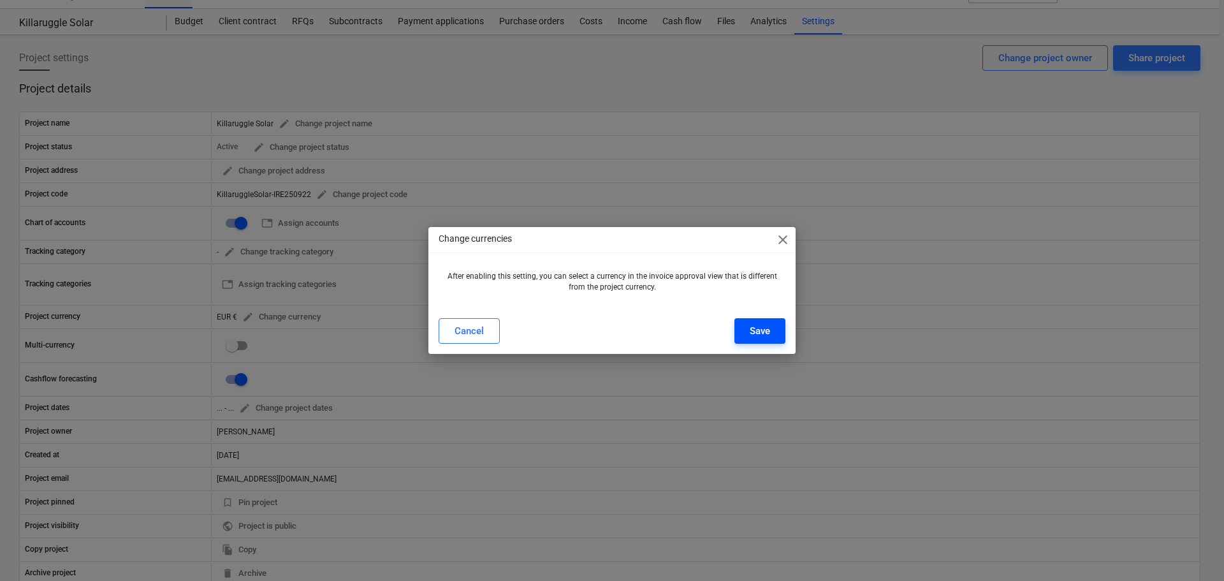
click at [764, 330] on div "Save" at bounding box center [760, 331] width 20 height 17
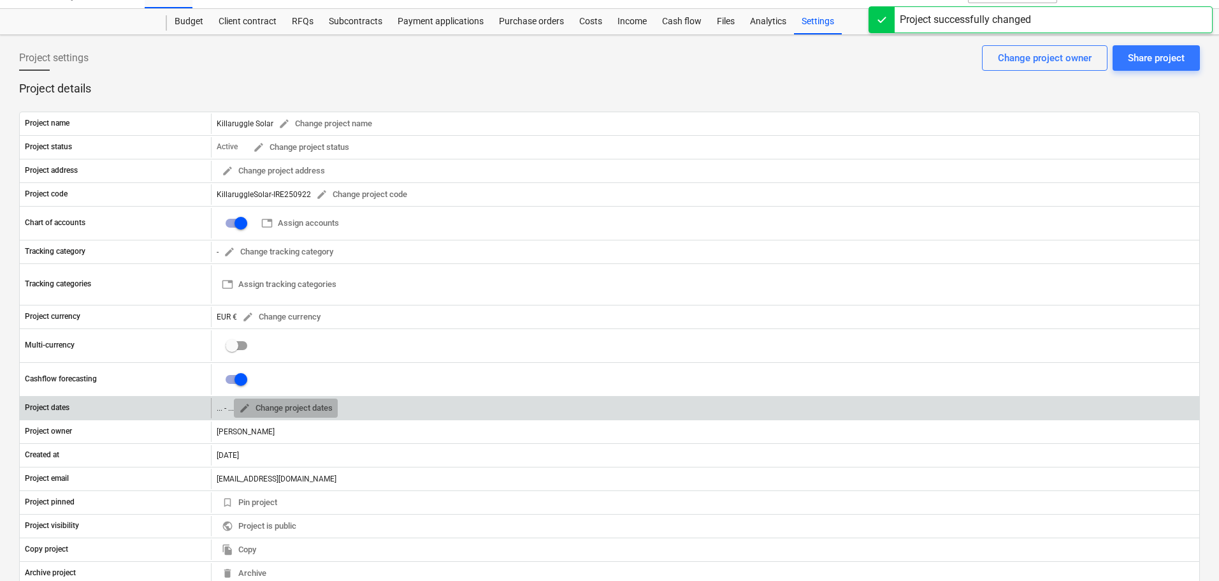
click at [245, 407] on span "edit" at bounding box center [244, 407] width 11 height 11
checkbox input "true"
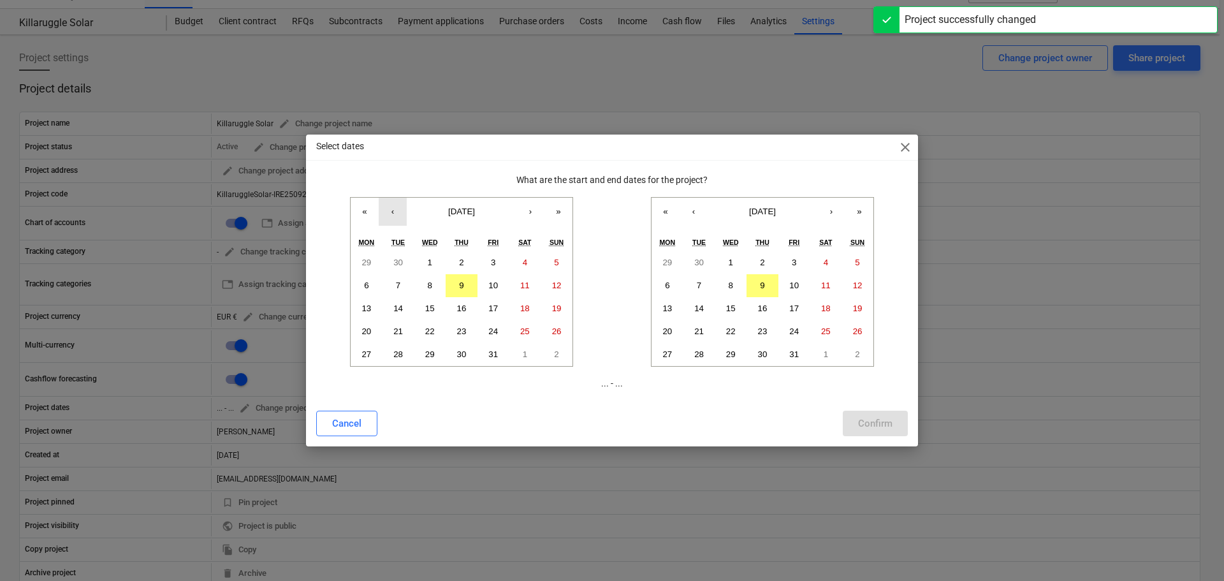
click at [395, 215] on button "‹" at bounding box center [393, 212] width 28 height 28
click at [367, 259] on abbr "1" at bounding box center [366, 263] width 4 height 10
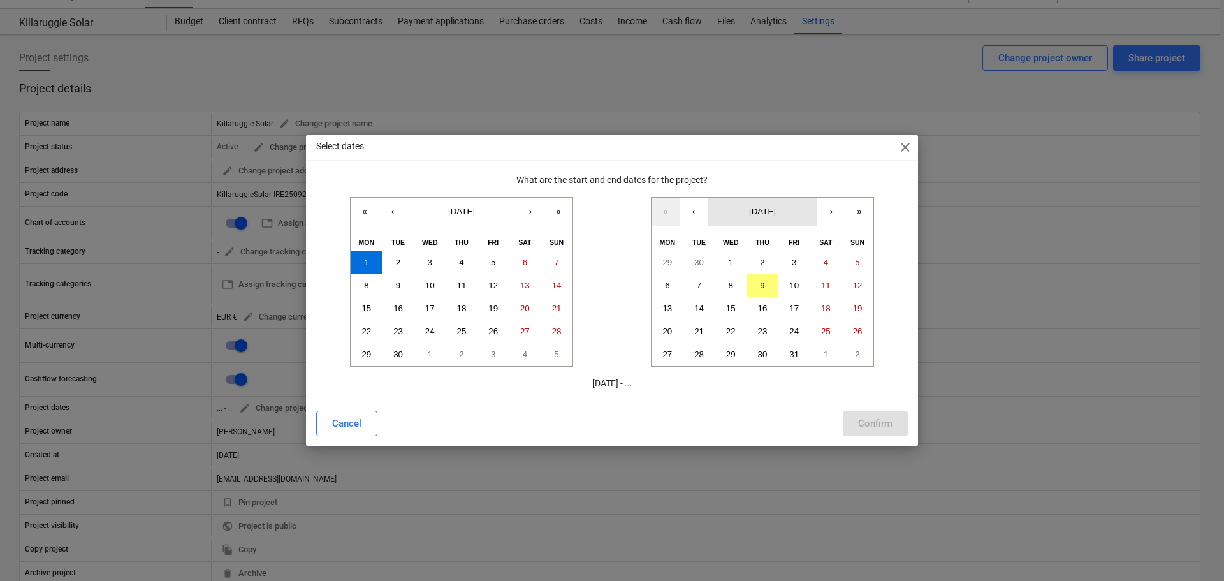
click at [752, 212] on span "October 2025" at bounding box center [762, 212] width 27 height 10
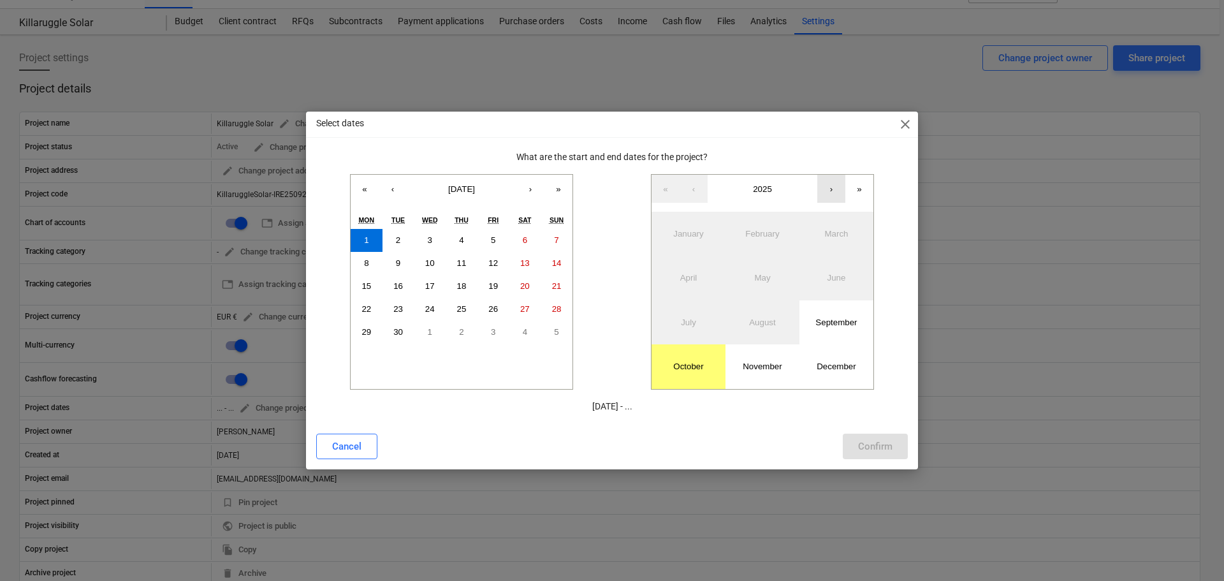
click at [834, 189] on button "›" at bounding box center [831, 189] width 28 height 28
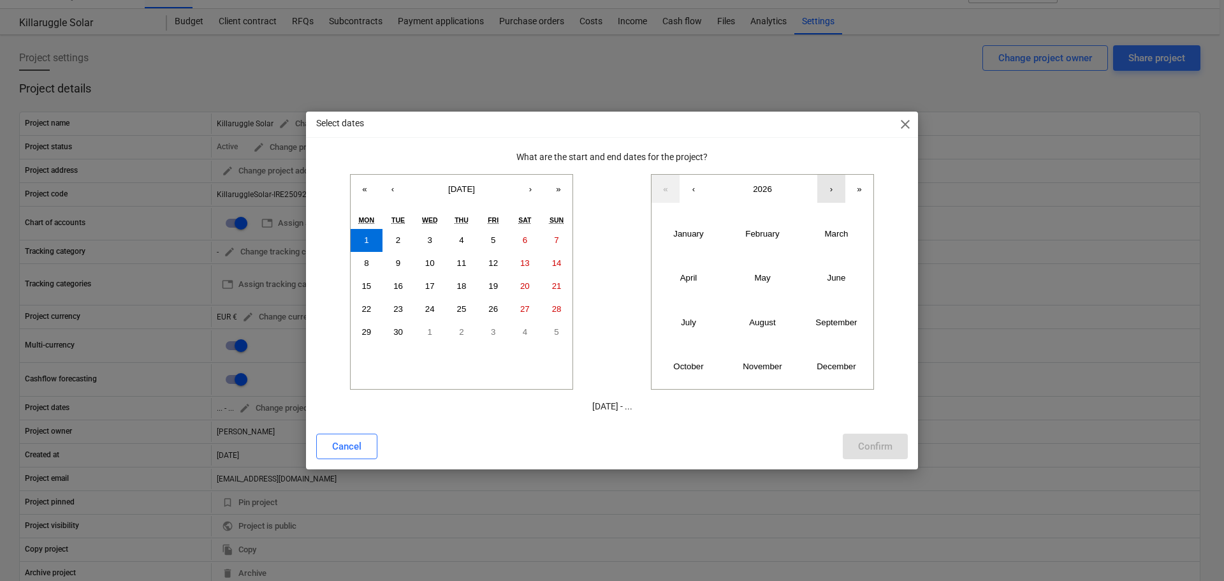
click at [834, 189] on button "›" at bounding box center [831, 189] width 28 height 28
click at [861, 189] on button "»" at bounding box center [859, 189] width 28 height 28
click at [663, 189] on button "«" at bounding box center [665, 189] width 28 height 28
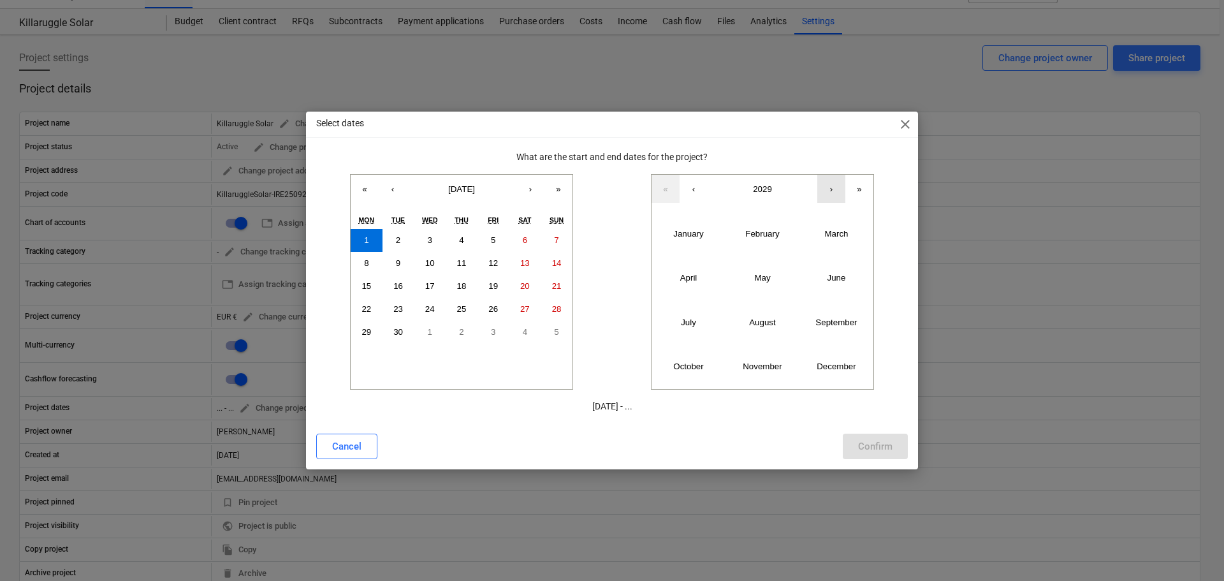
click at [827, 191] on button "›" at bounding box center [831, 189] width 28 height 28
click at [833, 323] on abbr "September" at bounding box center [835, 322] width 41 height 10
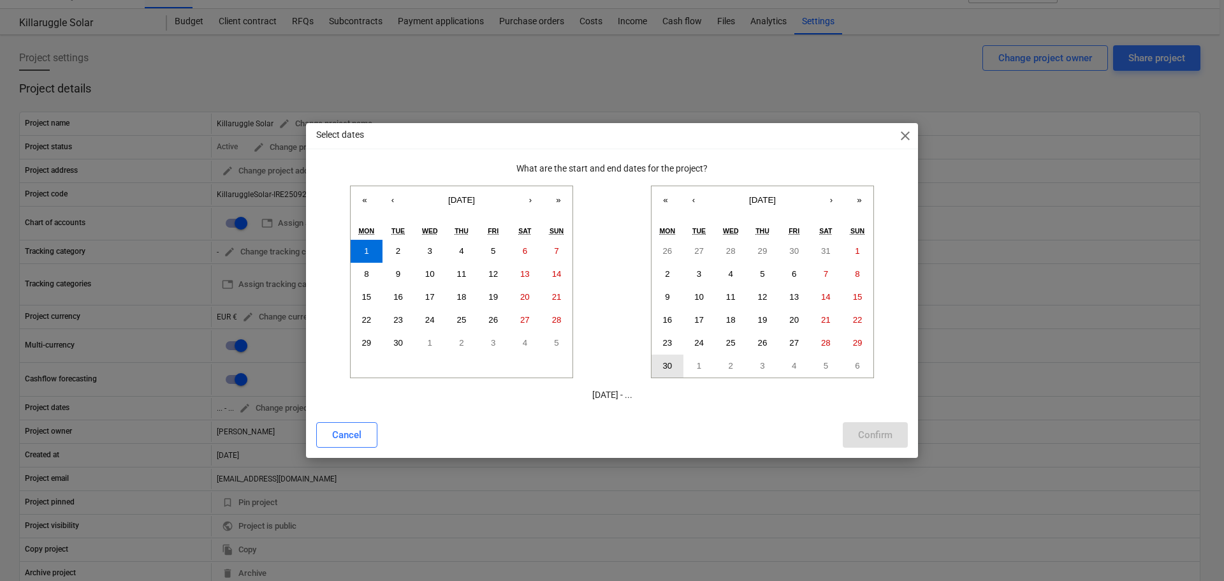
click at [670, 365] on abbr "30" at bounding box center [667, 366] width 10 height 10
click at [887, 435] on div "Confirm" at bounding box center [875, 434] width 34 height 17
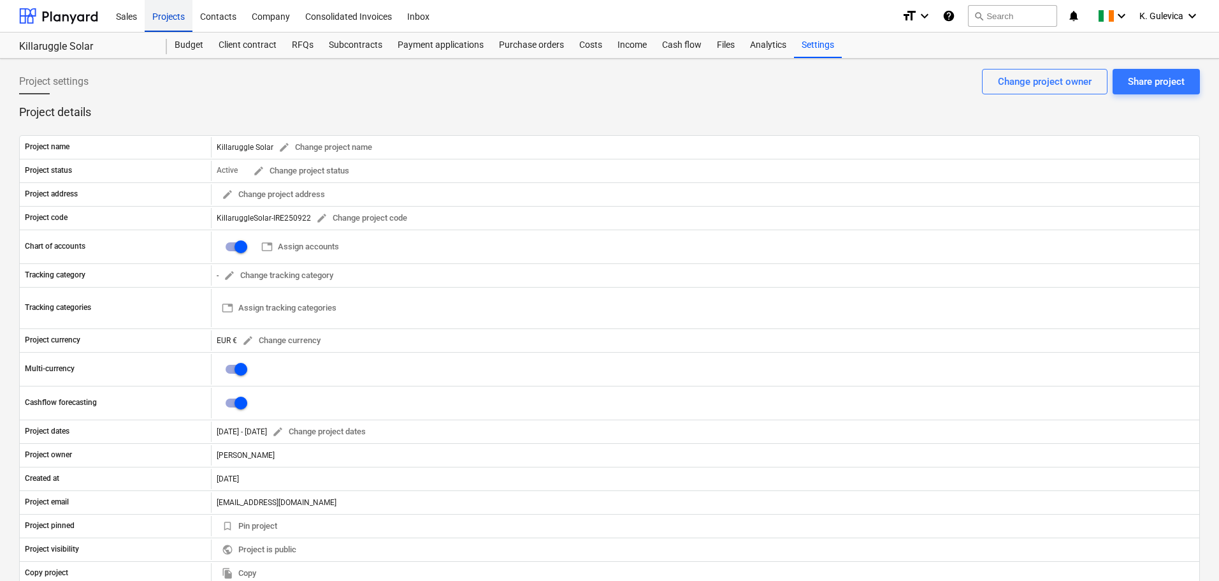
click at [166, 22] on div "Projects" at bounding box center [169, 15] width 48 height 33
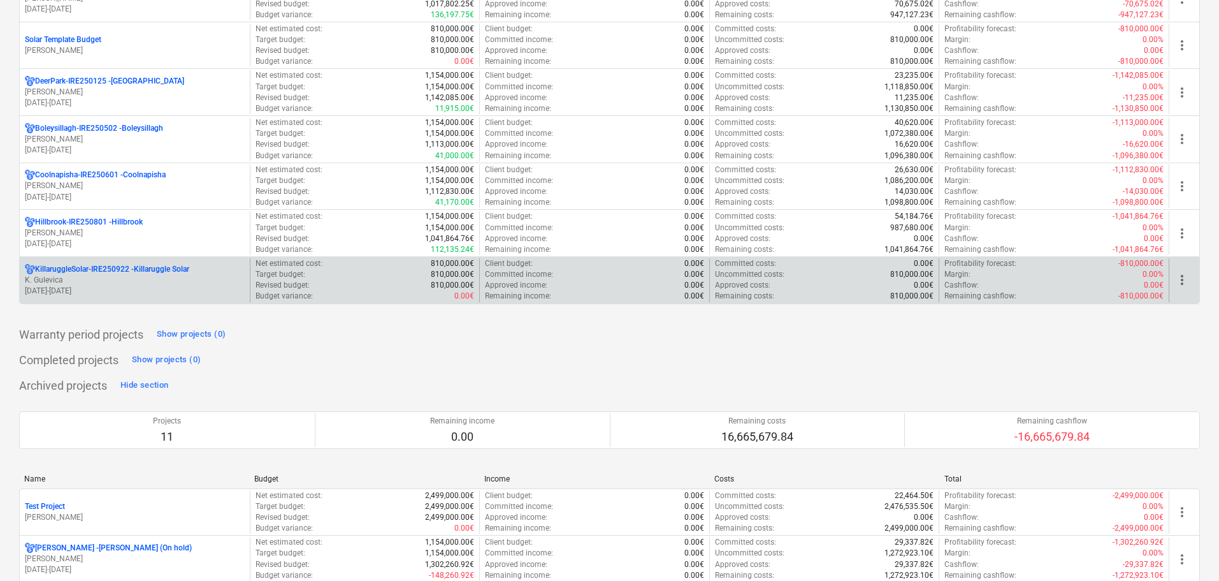
scroll to position [829, 0]
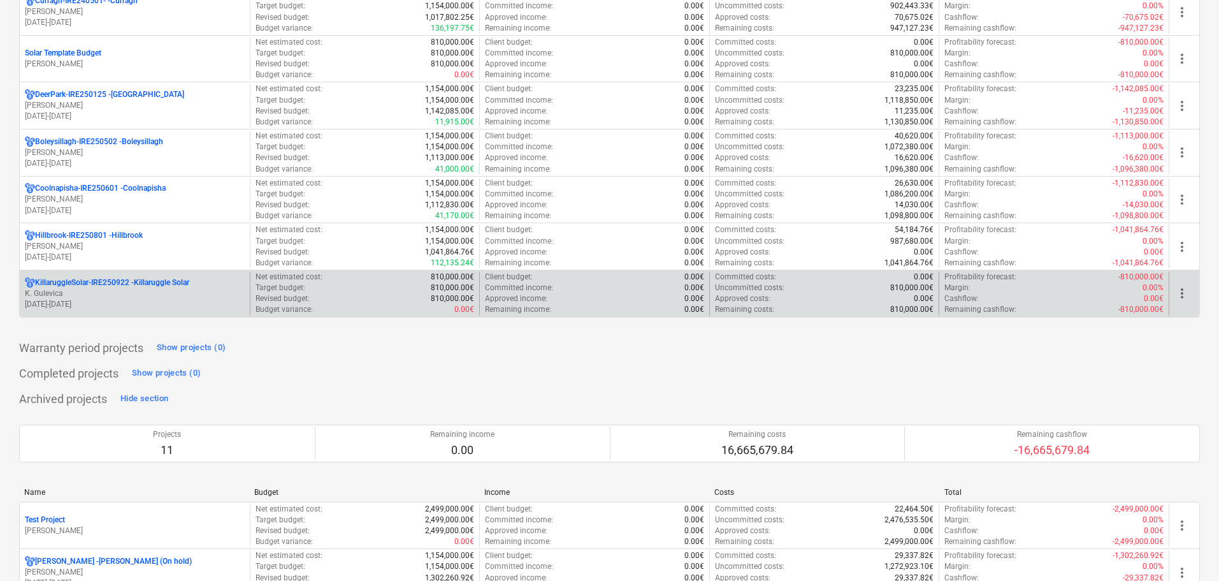
click at [69, 294] on p "K. Gulevica" at bounding box center [135, 293] width 220 height 11
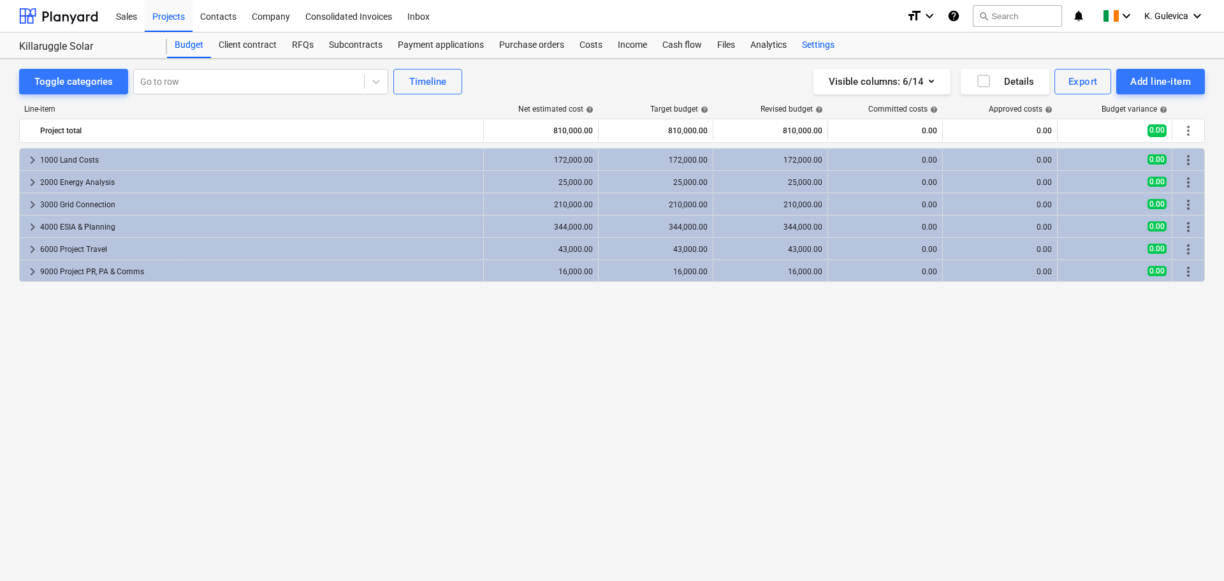
click at [824, 43] on div "Settings" at bounding box center [818, 45] width 48 height 25
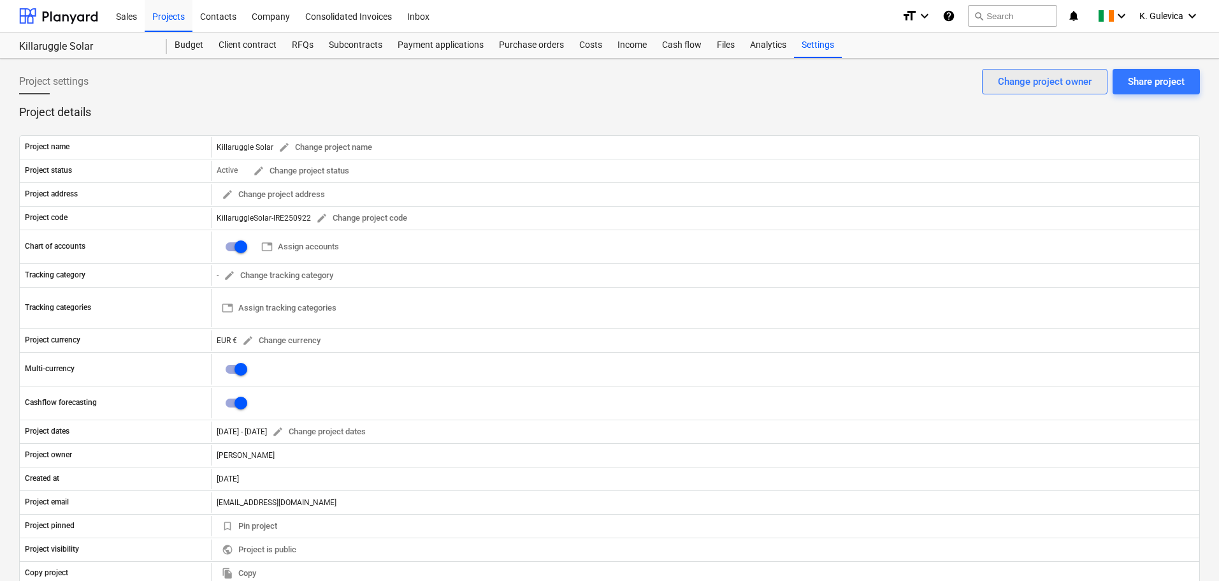
click at [1045, 82] on div "Change project owner" at bounding box center [1045, 81] width 94 height 17
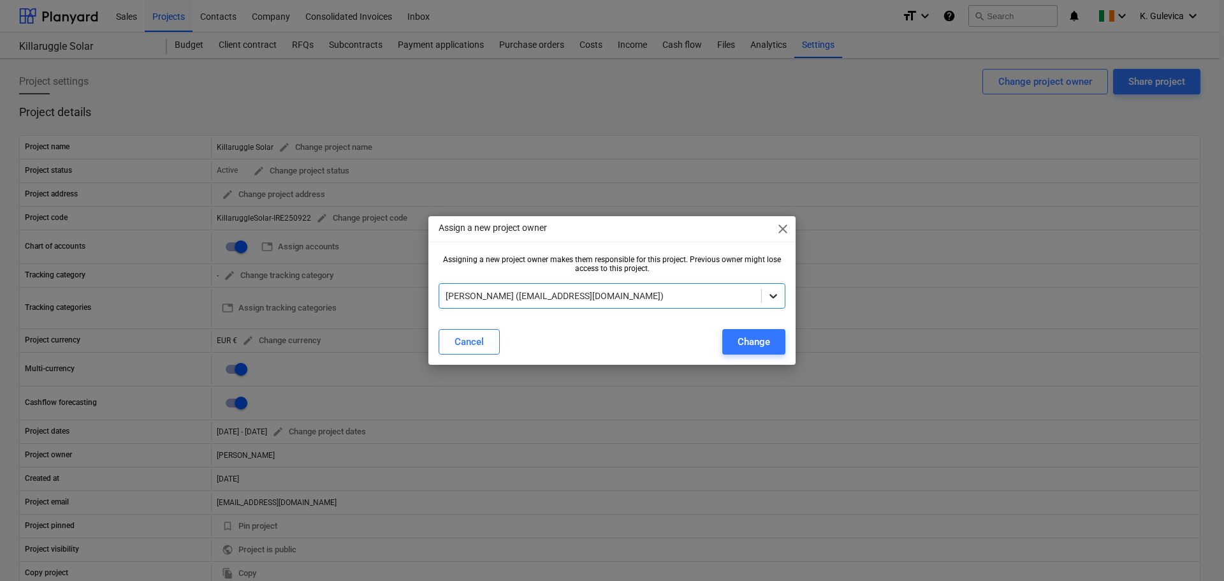
click at [775, 291] on icon at bounding box center [773, 295] width 13 height 13
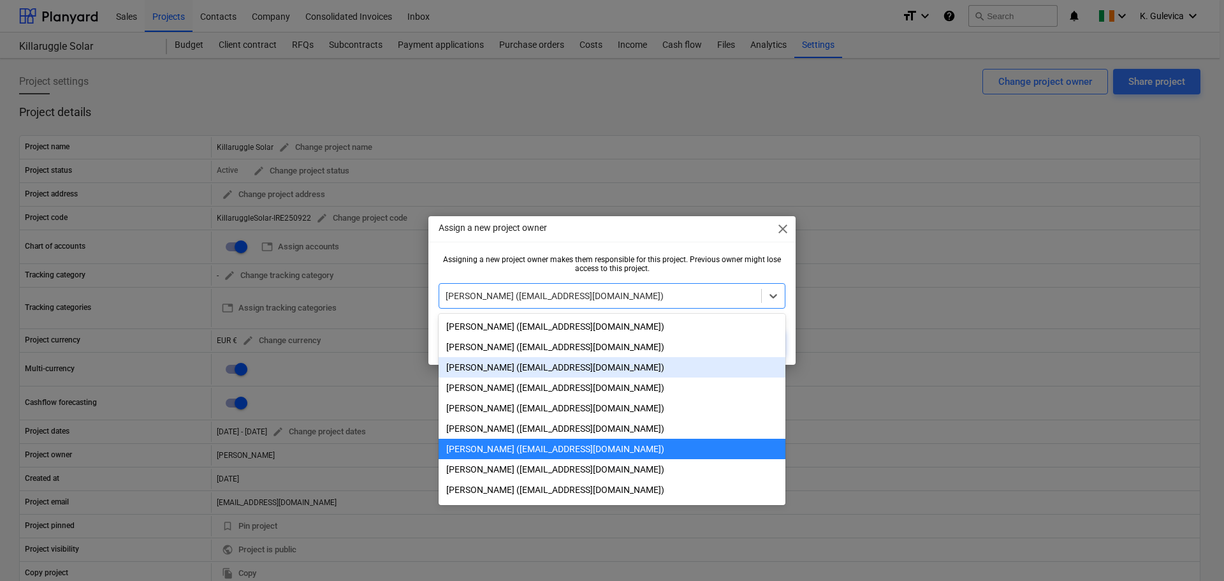
click at [542, 370] on div "Michael O'Connor (moc@empower-re.ie)" at bounding box center [612, 367] width 347 height 20
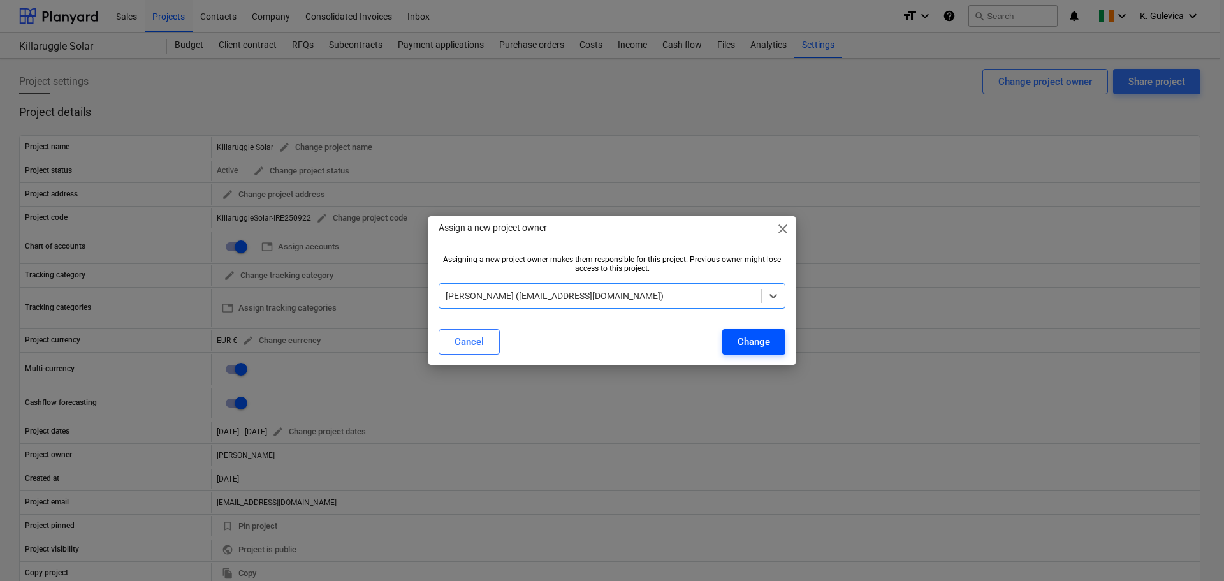
click at [766, 340] on div "Change" at bounding box center [754, 341] width 33 height 17
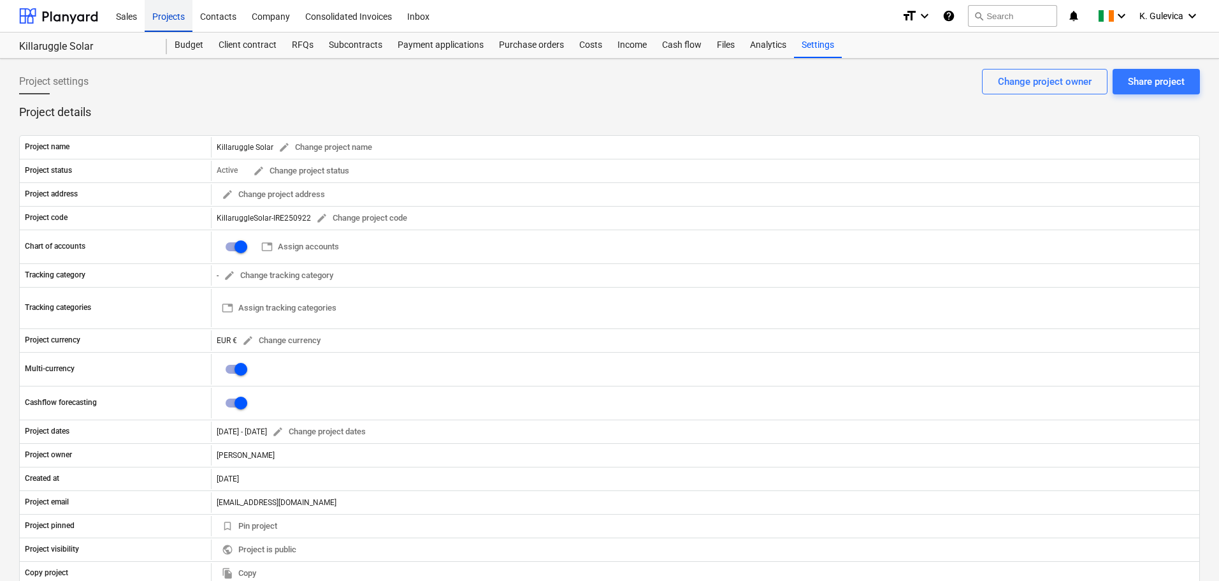
click at [164, 11] on div "Projects" at bounding box center [169, 15] width 48 height 33
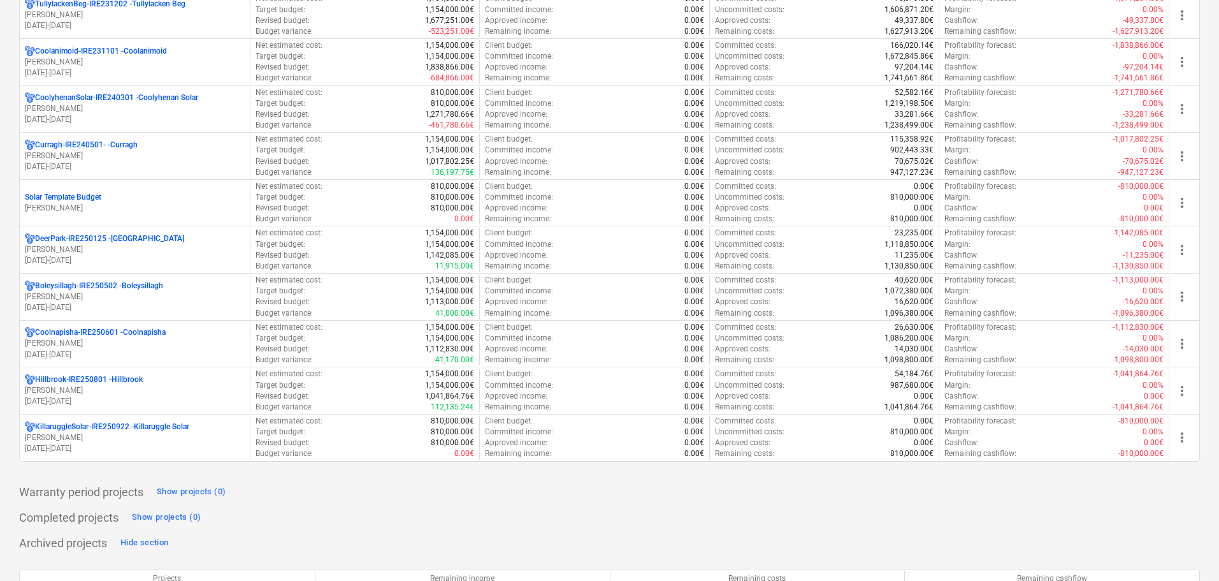
scroll to position [319, 0]
